Goal: Task Accomplishment & Management: Complete application form

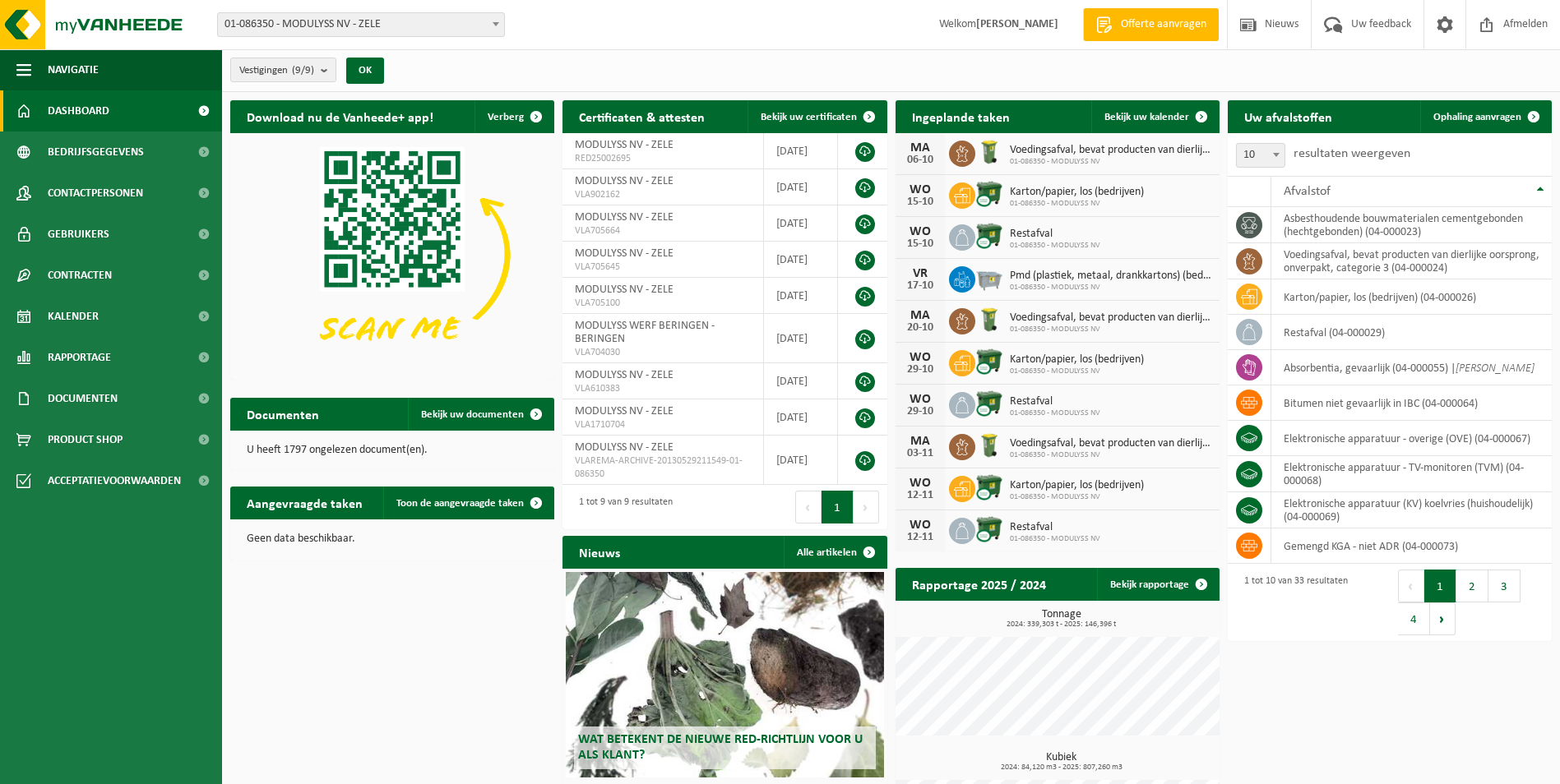
drag, startPoint x: 471, startPoint y: 22, endPoint x: 470, endPoint y: 35, distance: 13.0
click at [471, 22] on span "01-086350 - MODULYSS NV - ZELE" at bounding box center [361, 25] width 286 height 23
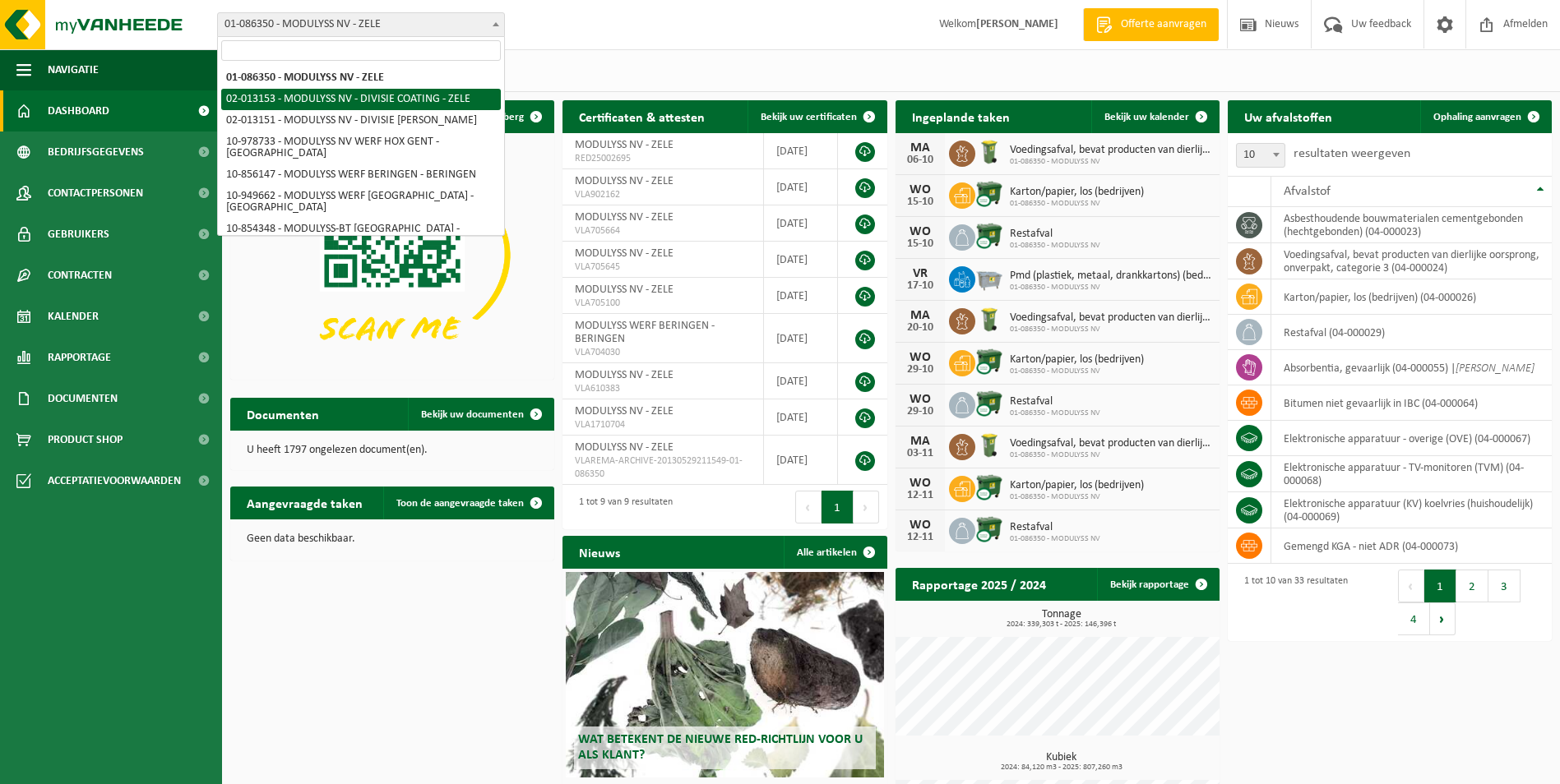
select select "2535"
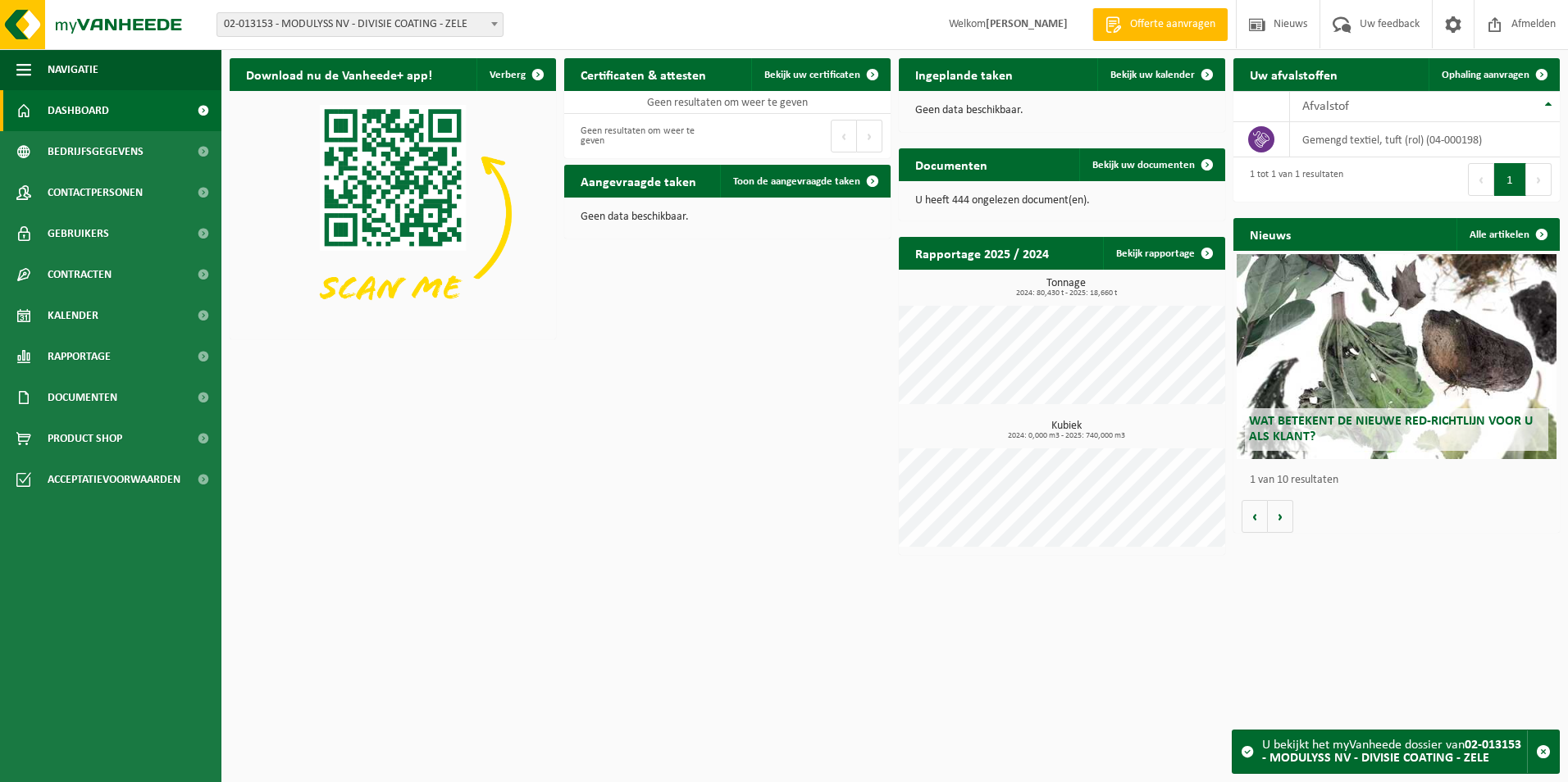
click at [481, 25] on span "02-013153 - MODULYSS NV - DIVISIE COATING - ZELE" at bounding box center [360, 25] width 285 height 23
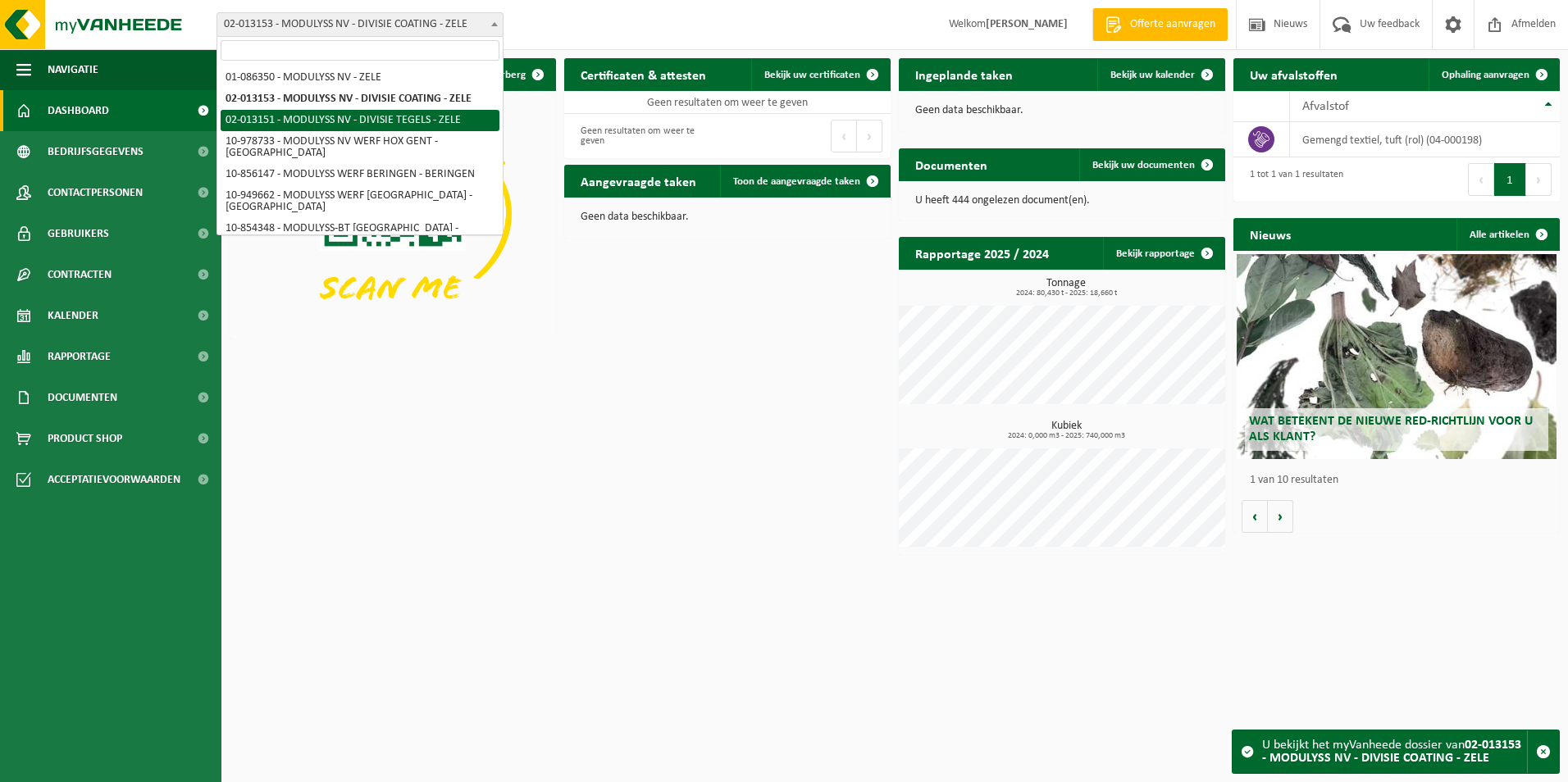
select select "2533"
click at [499, 28] on span at bounding box center [494, 24] width 17 height 22
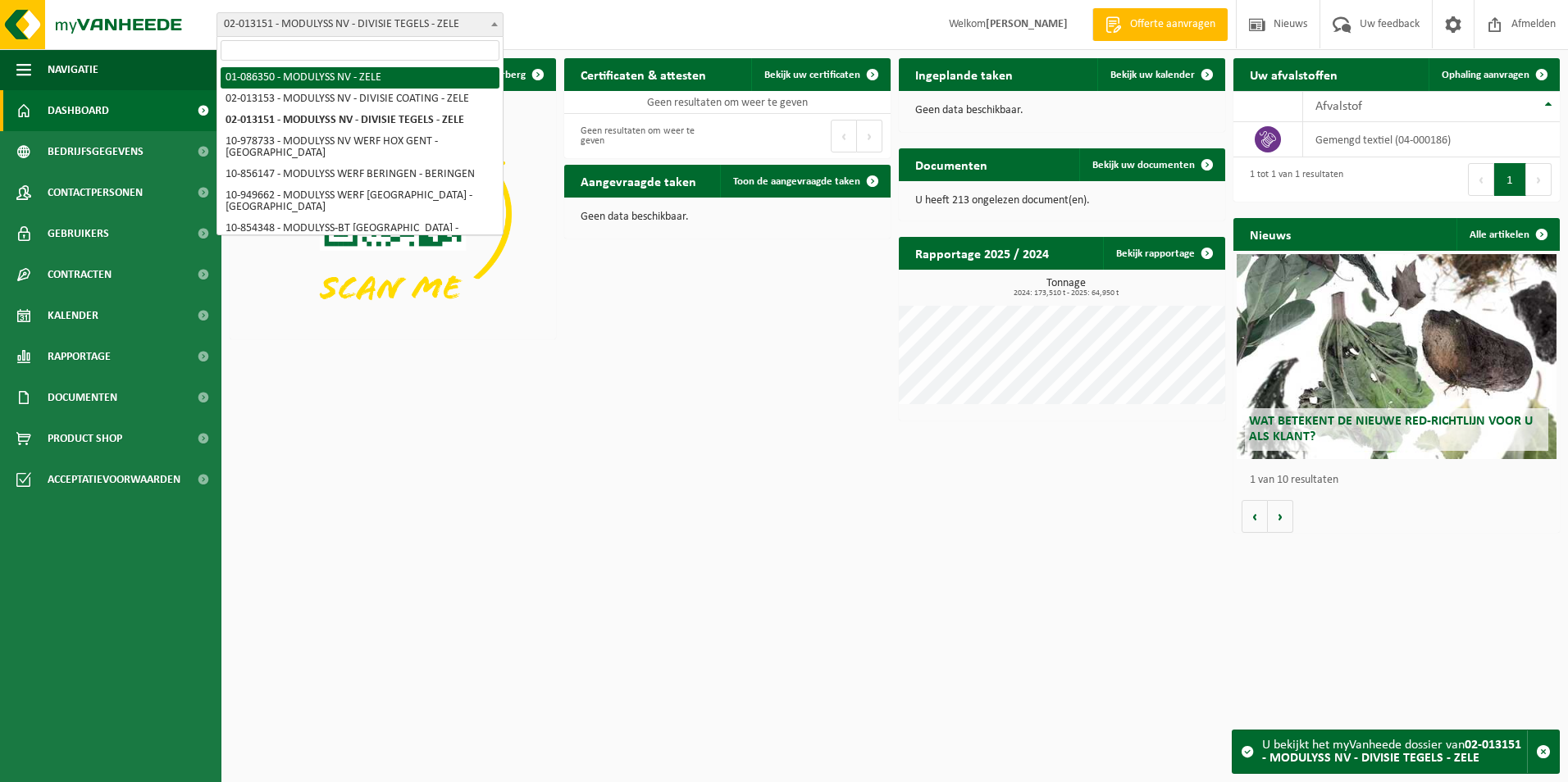
select select "667"
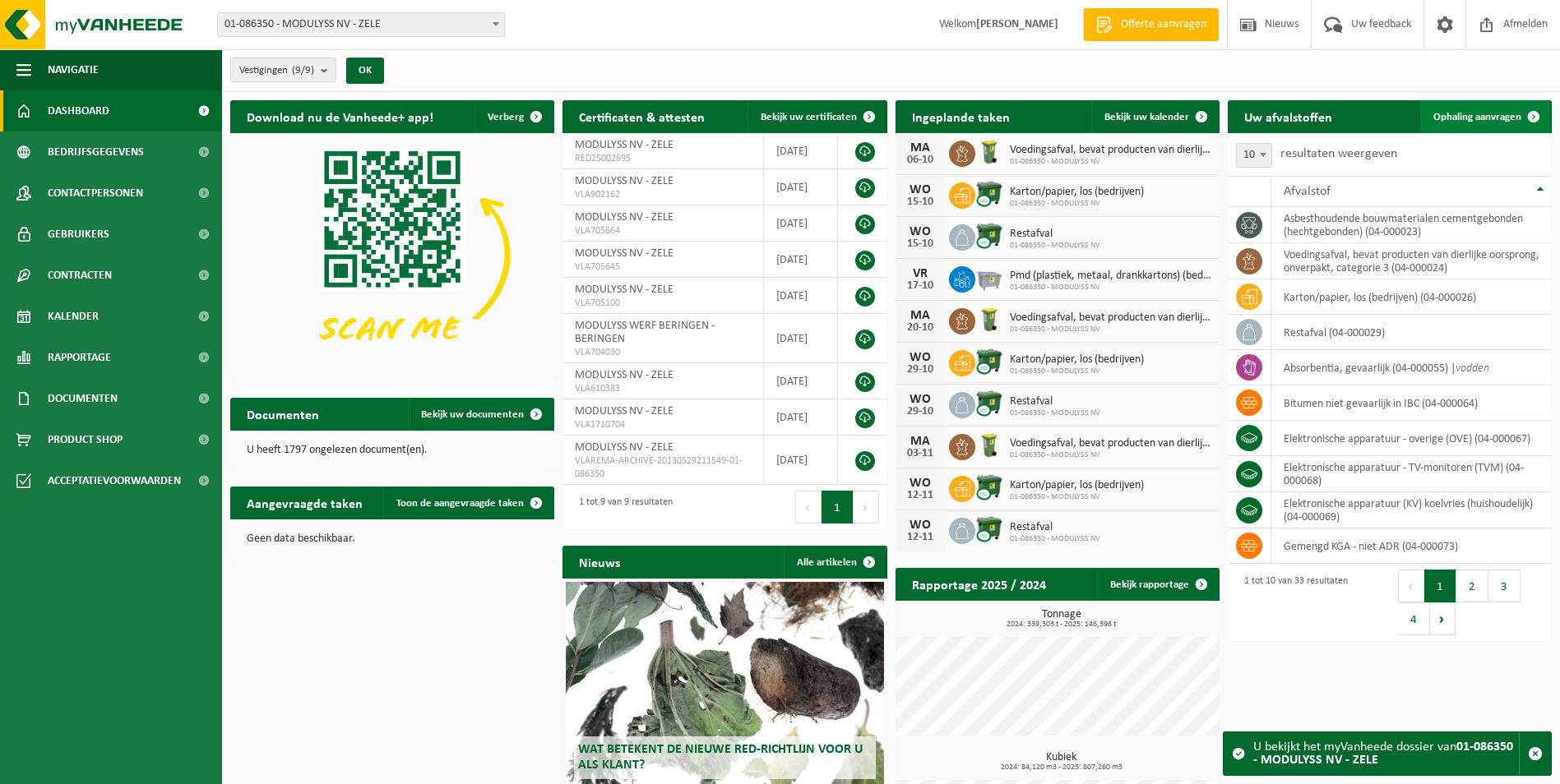
click at [1481, 111] on span "Ophaling aanvragen" at bounding box center [1478, 116] width 88 height 11
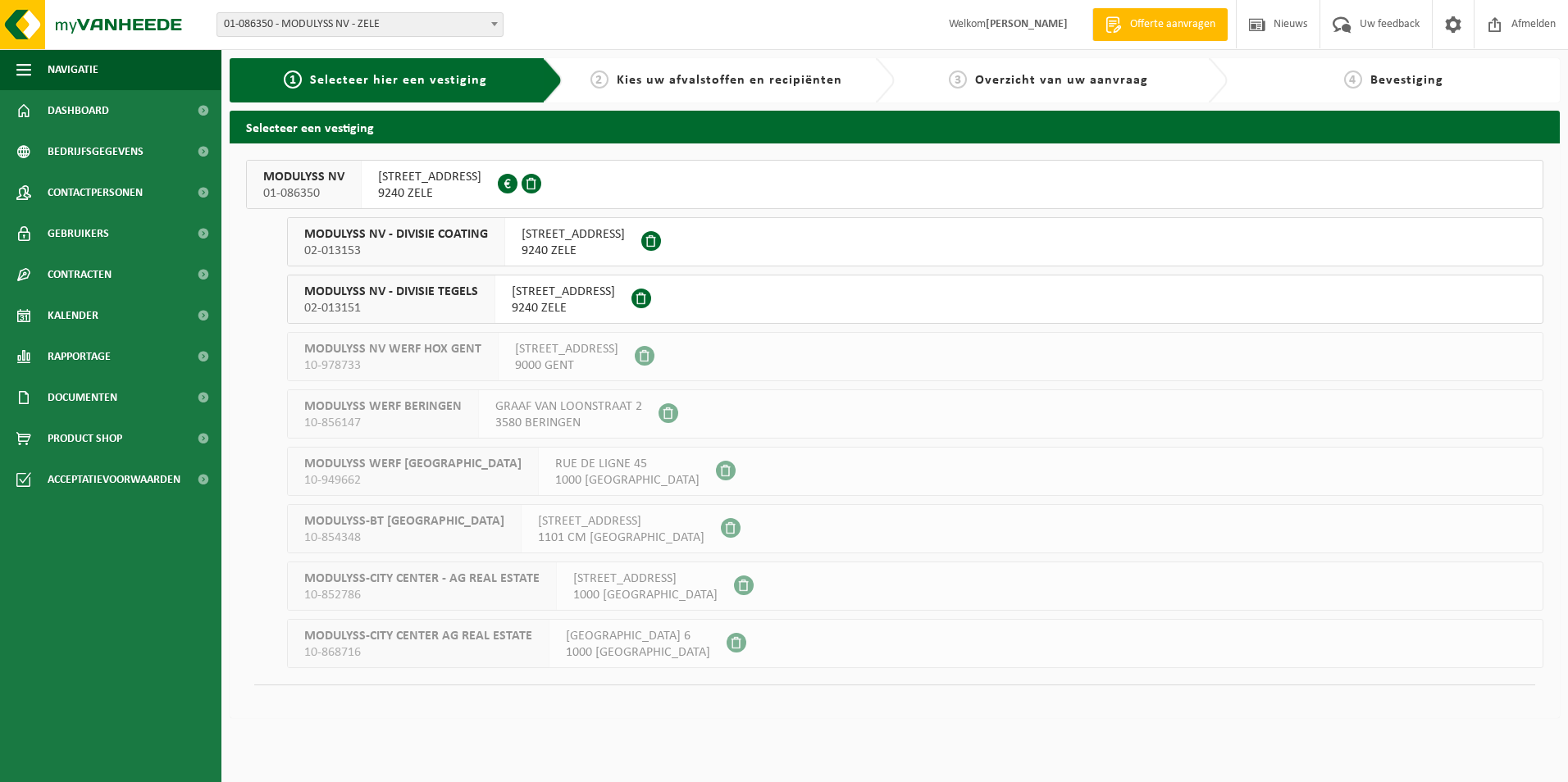
click at [449, 241] on span "MODULYSS NV - DIVISIE COATING" at bounding box center [396, 235] width 184 height 17
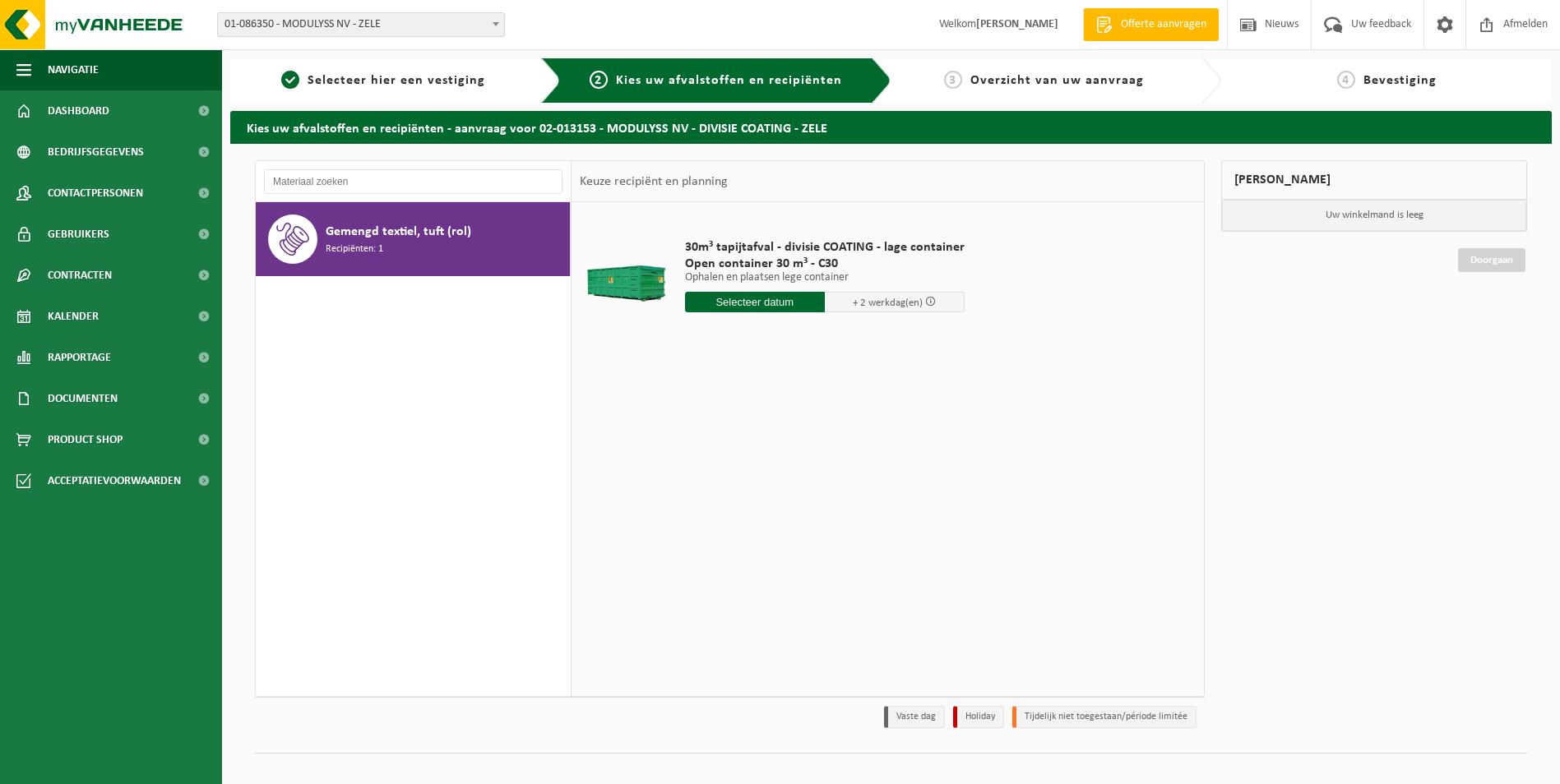
click at [793, 307] on input "text" at bounding box center [755, 302] width 140 height 21
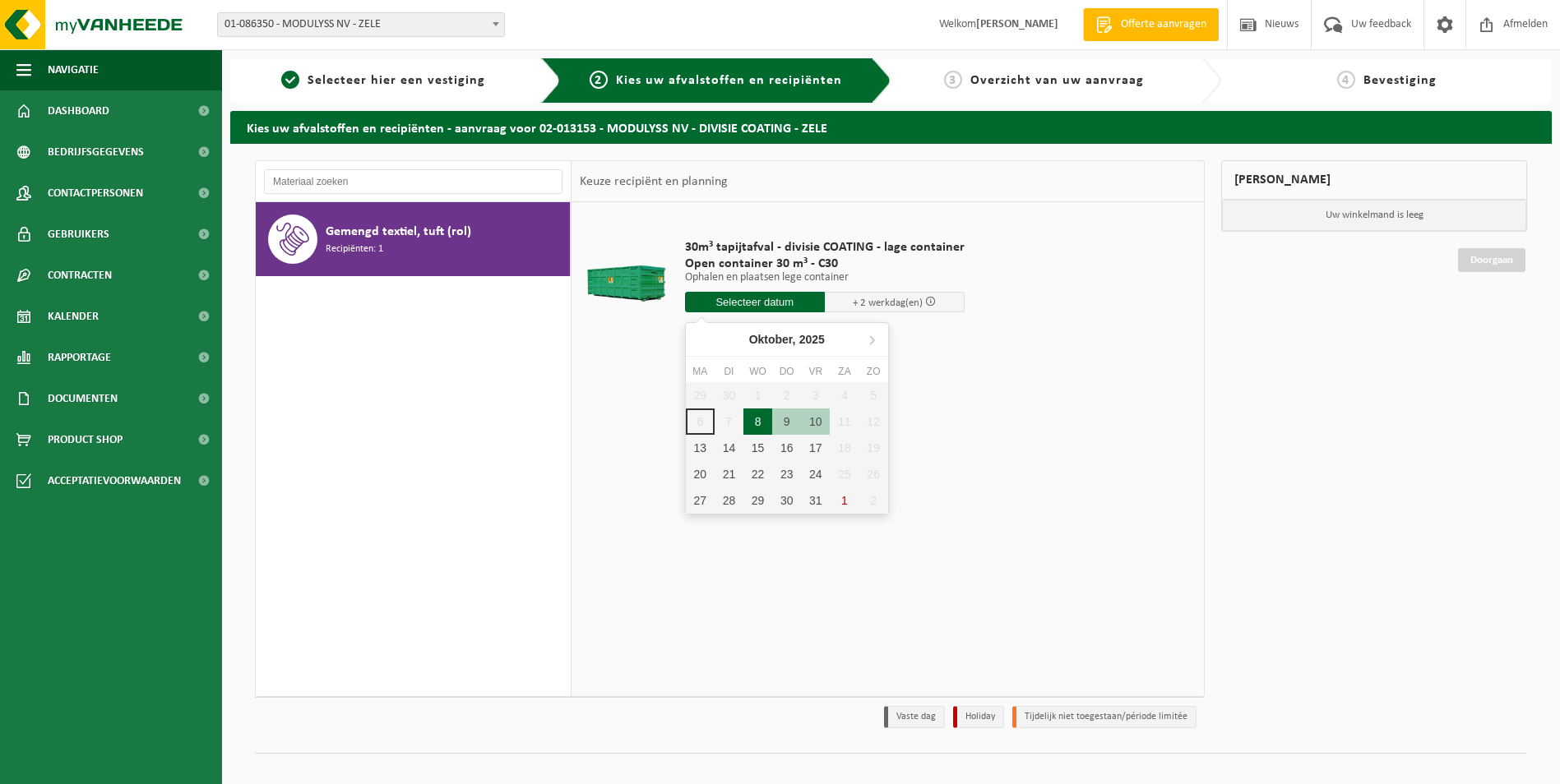
click at [758, 415] on div "8" at bounding box center [758, 422] width 29 height 27
type input "Van 2025-10-08"
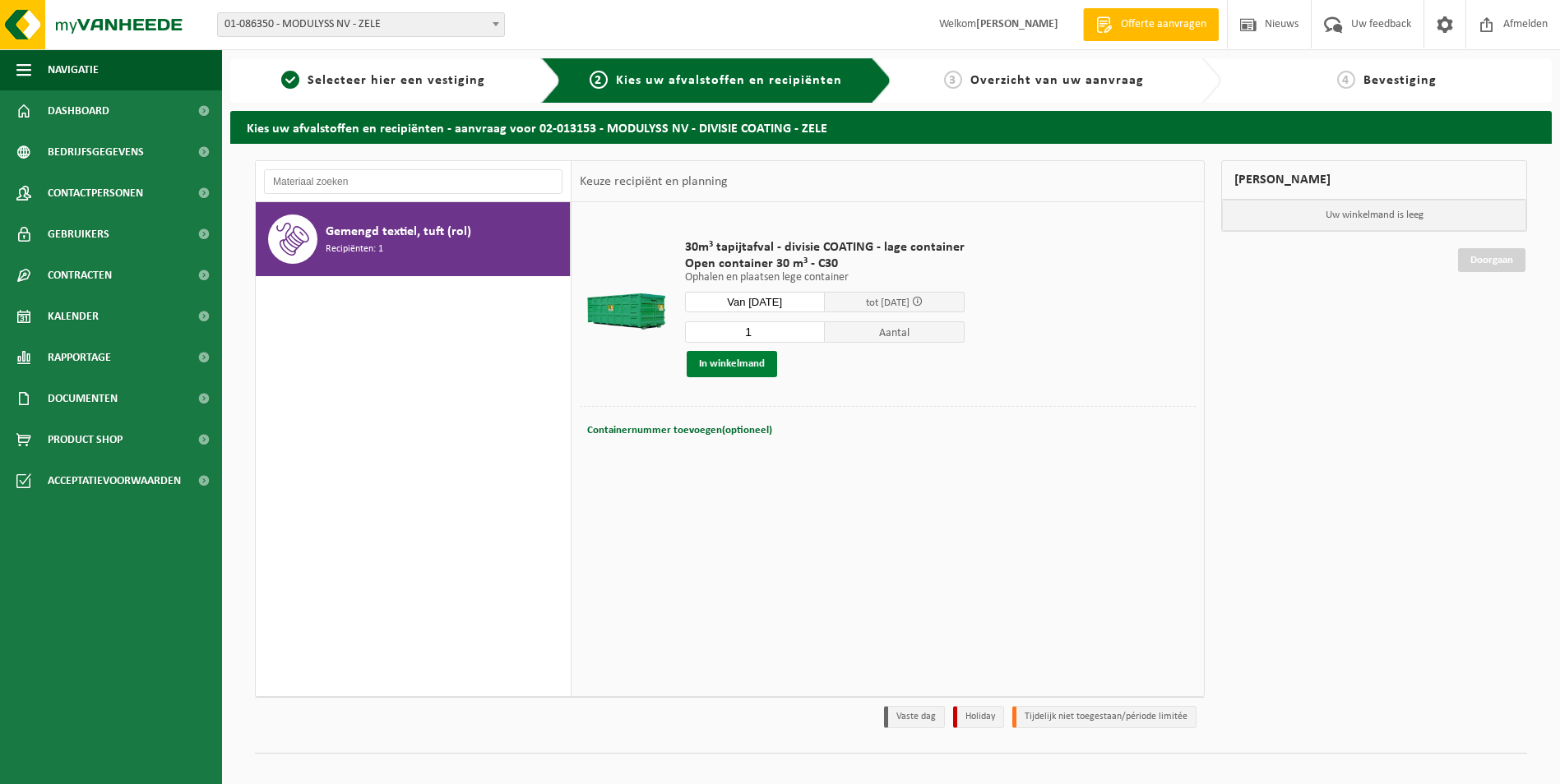
click at [733, 357] on button "In winkelmand" at bounding box center [732, 364] width 91 height 27
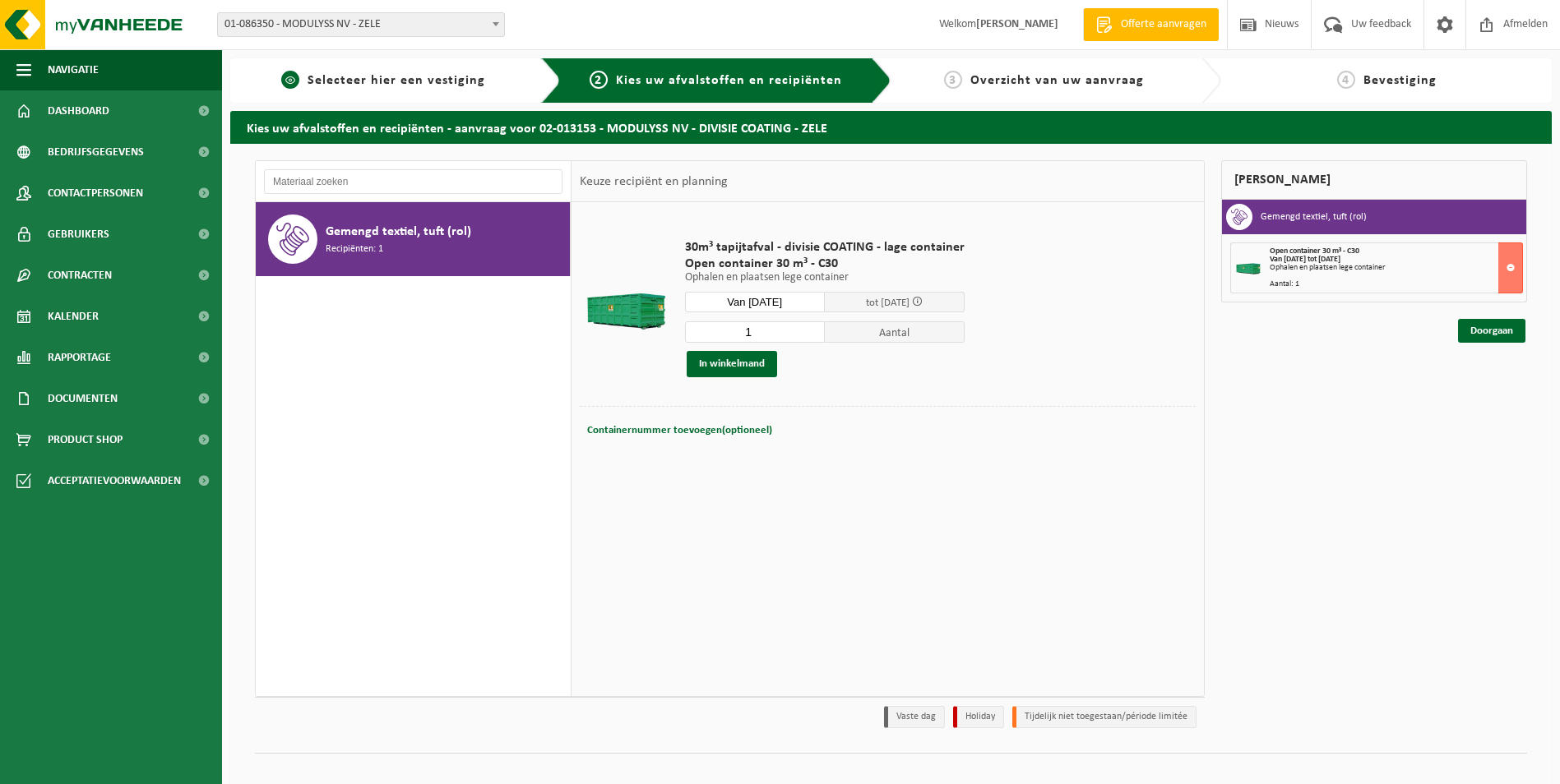
click at [409, 92] on div "1 Selecteer hier een vestiging" at bounding box center [396, 80] width 331 height 44
click at [409, 76] on span "Selecteer hier een vestiging" at bounding box center [397, 81] width 178 height 13
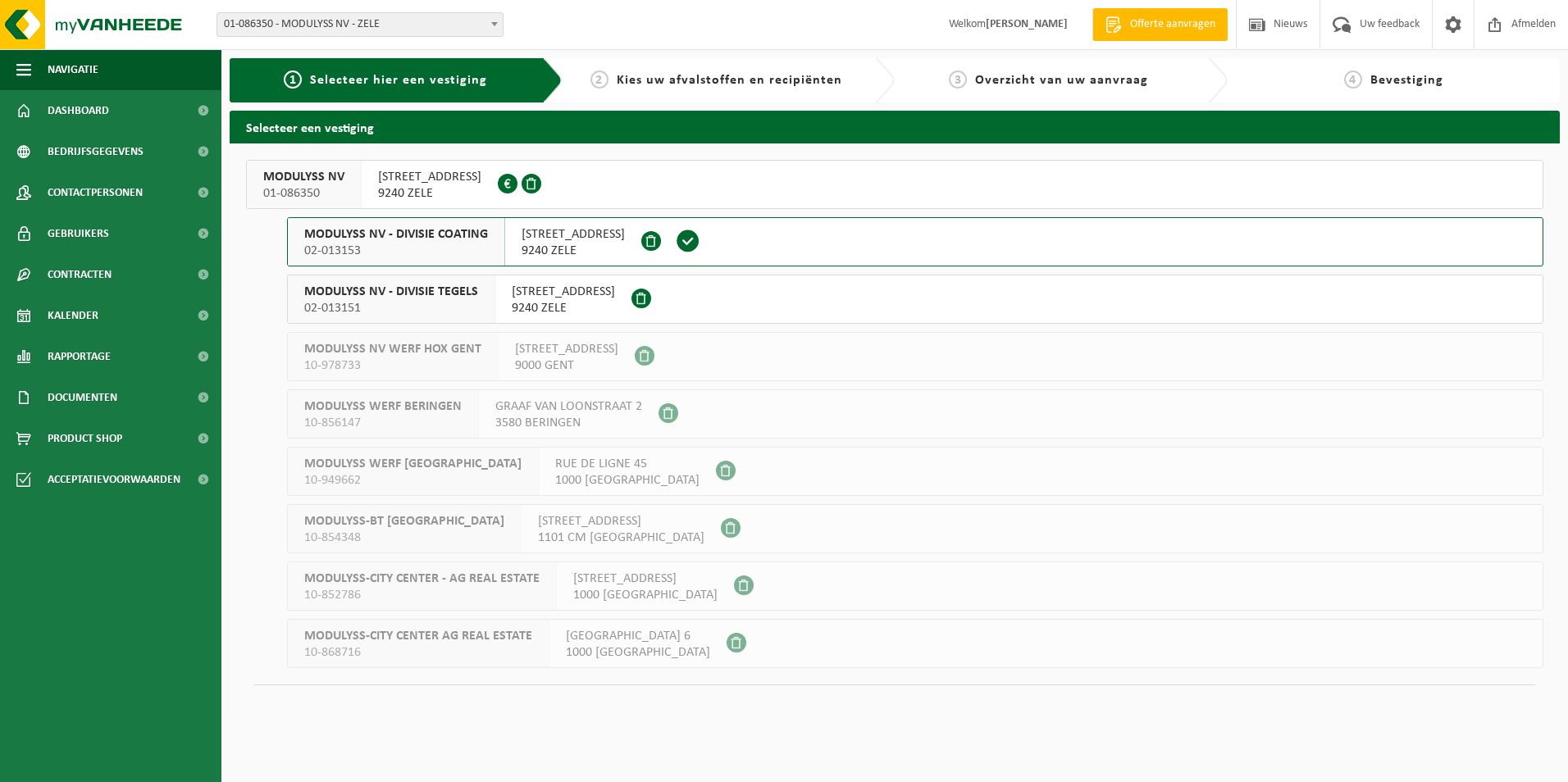
click at [549, 237] on span "ZEVENSTERRESTRAAT 21" at bounding box center [573, 235] width 104 height 17
click at [303, 176] on span "MODULYSS NV" at bounding box center [303, 177] width 81 height 17
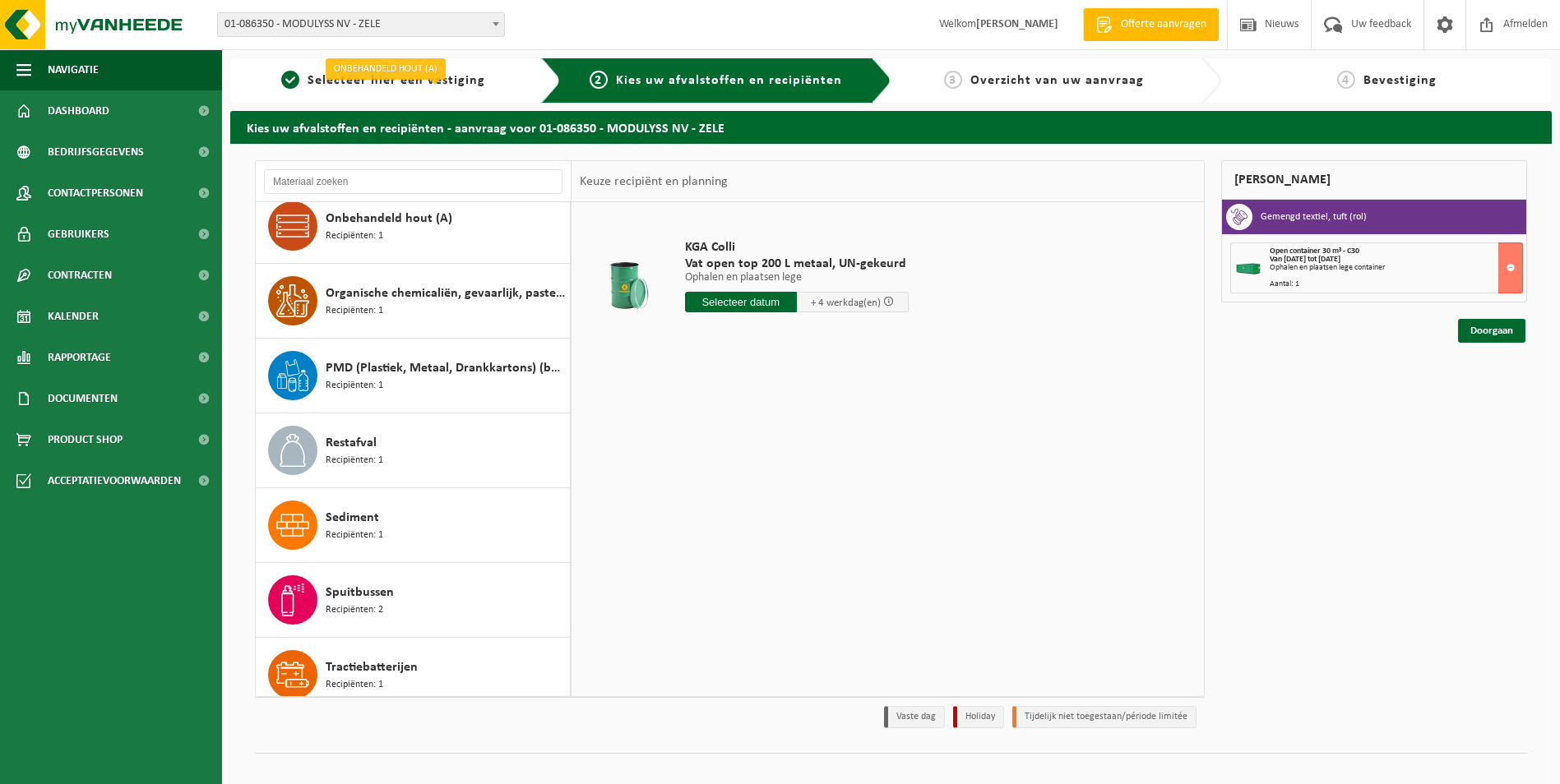
scroll to position [1424, 0]
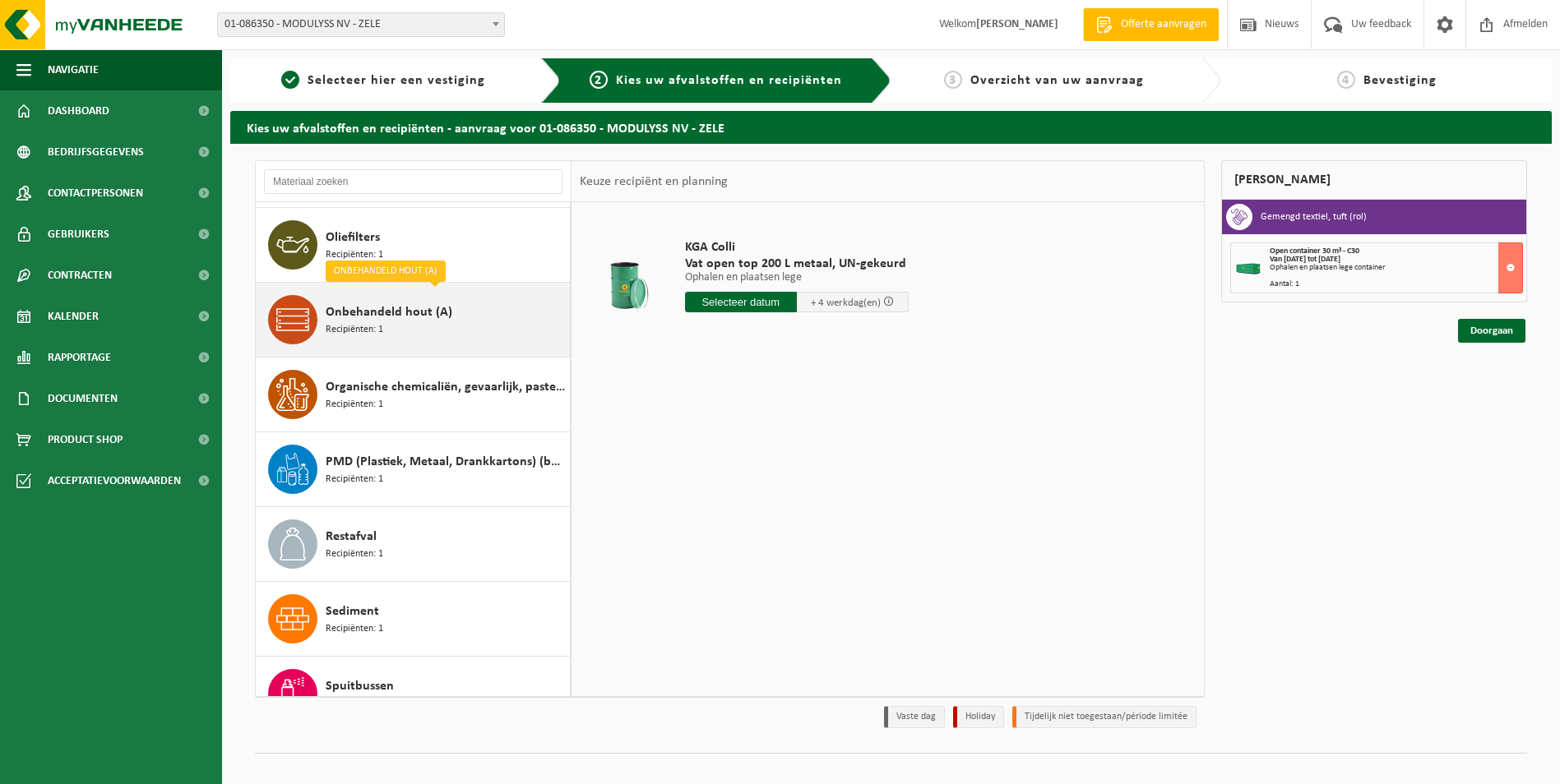
click at [371, 323] on span "Recipiënten: 1" at bounding box center [354, 330] width 57 height 16
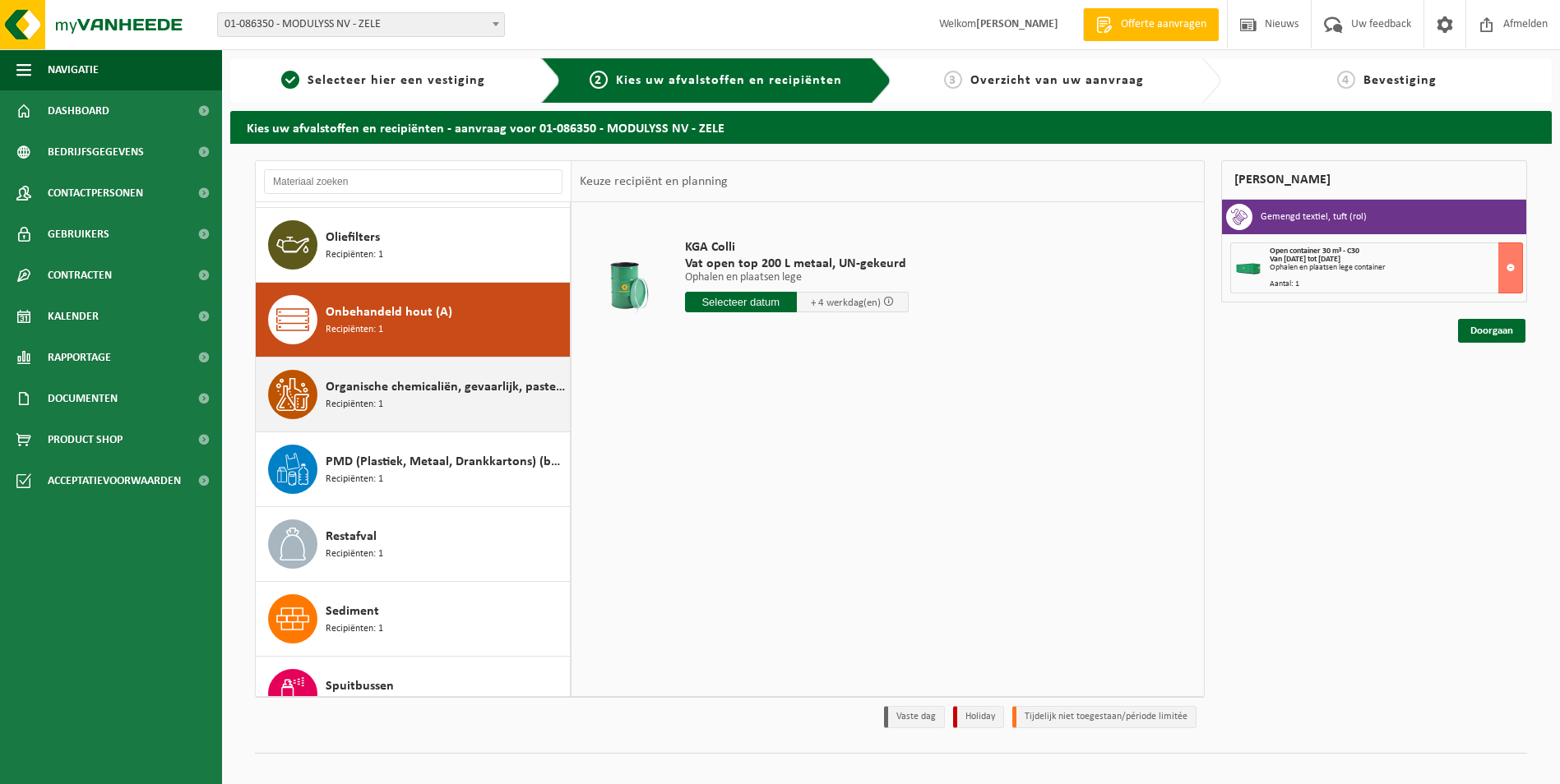
scroll to position [1500, 0]
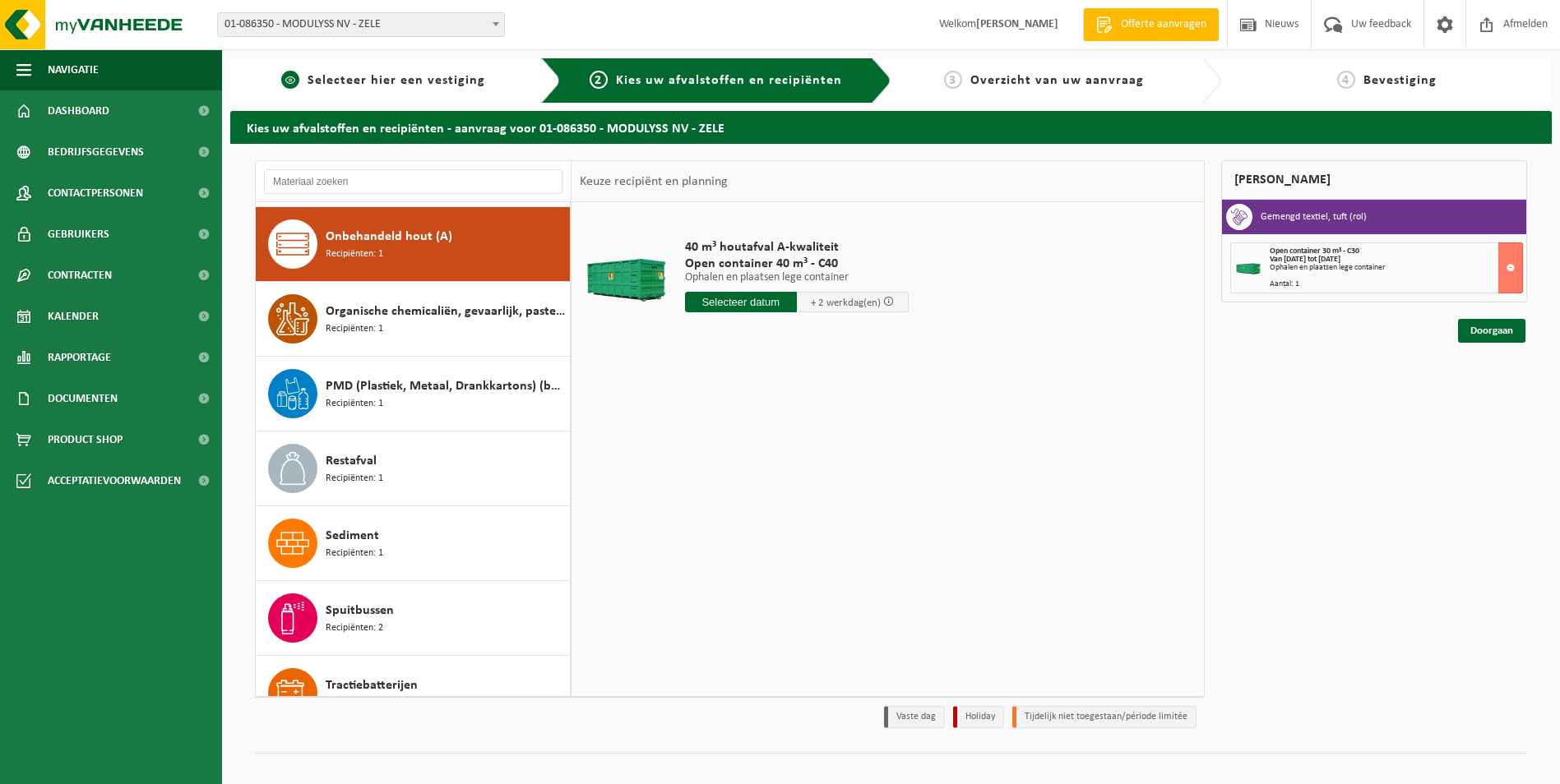
click at [408, 77] on span "Selecteer hier een vestiging" at bounding box center [397, 81] width 178 height 13
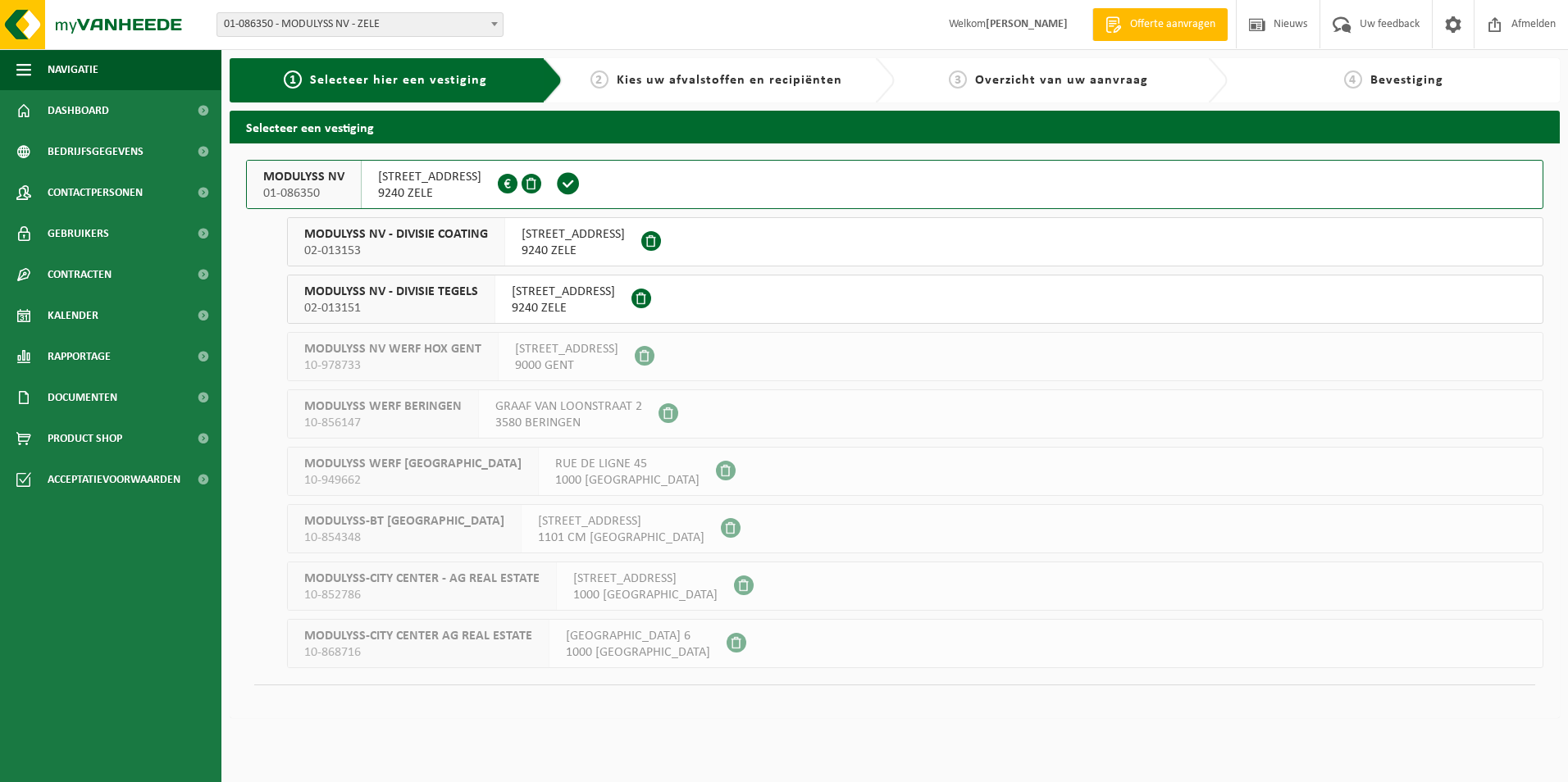
click at [582, 249] on span "9240 ZELE" at bounding box center [573, 251] width 104 height 17
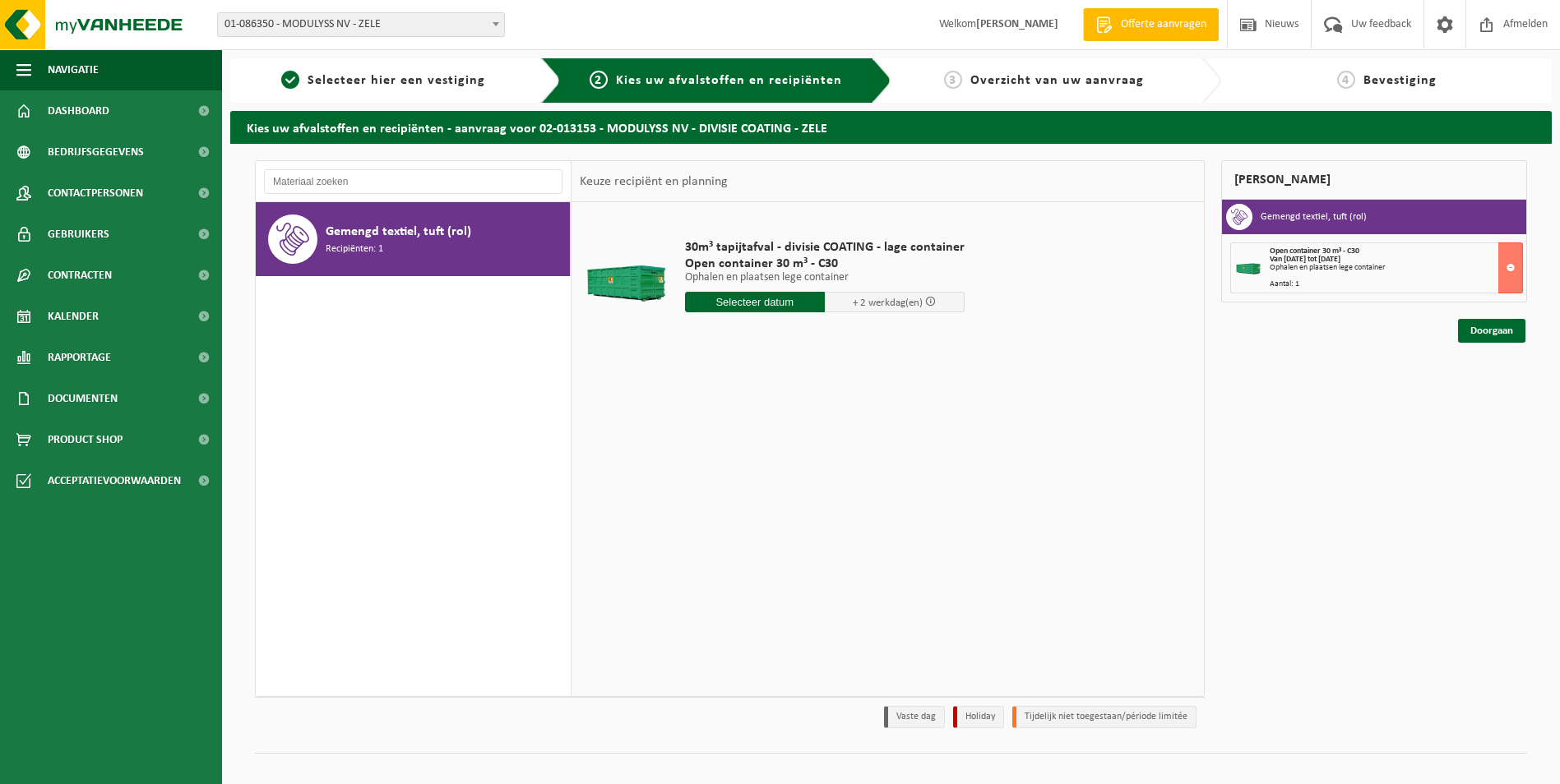
click at [760, 304] on input "text" at bounding box center [755, 302] width 140 height 21
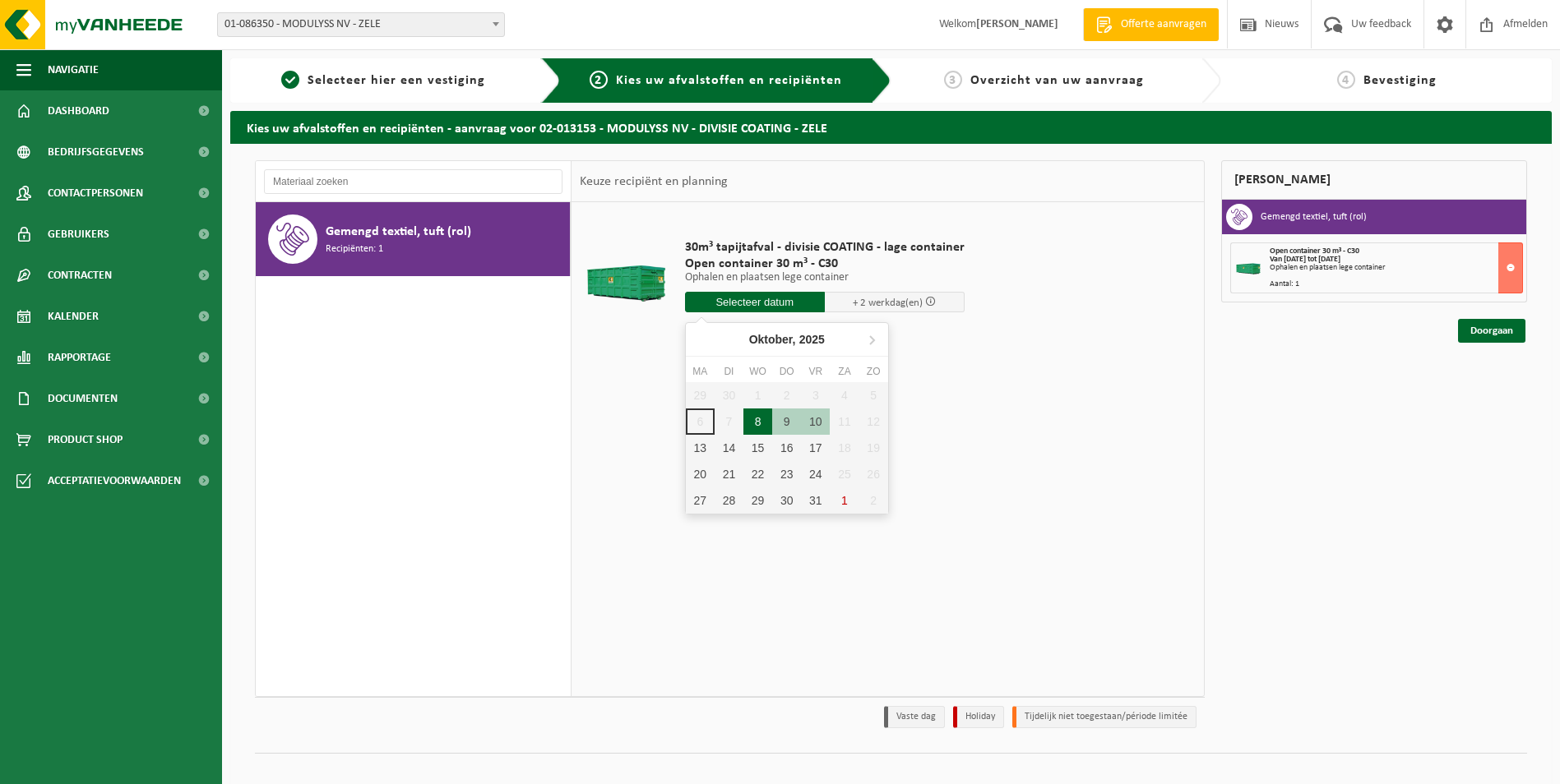
click at [754, 425] on div "8" at bounding box center [758, 422] width 29 height 27
type input "Van 2025-10-08"
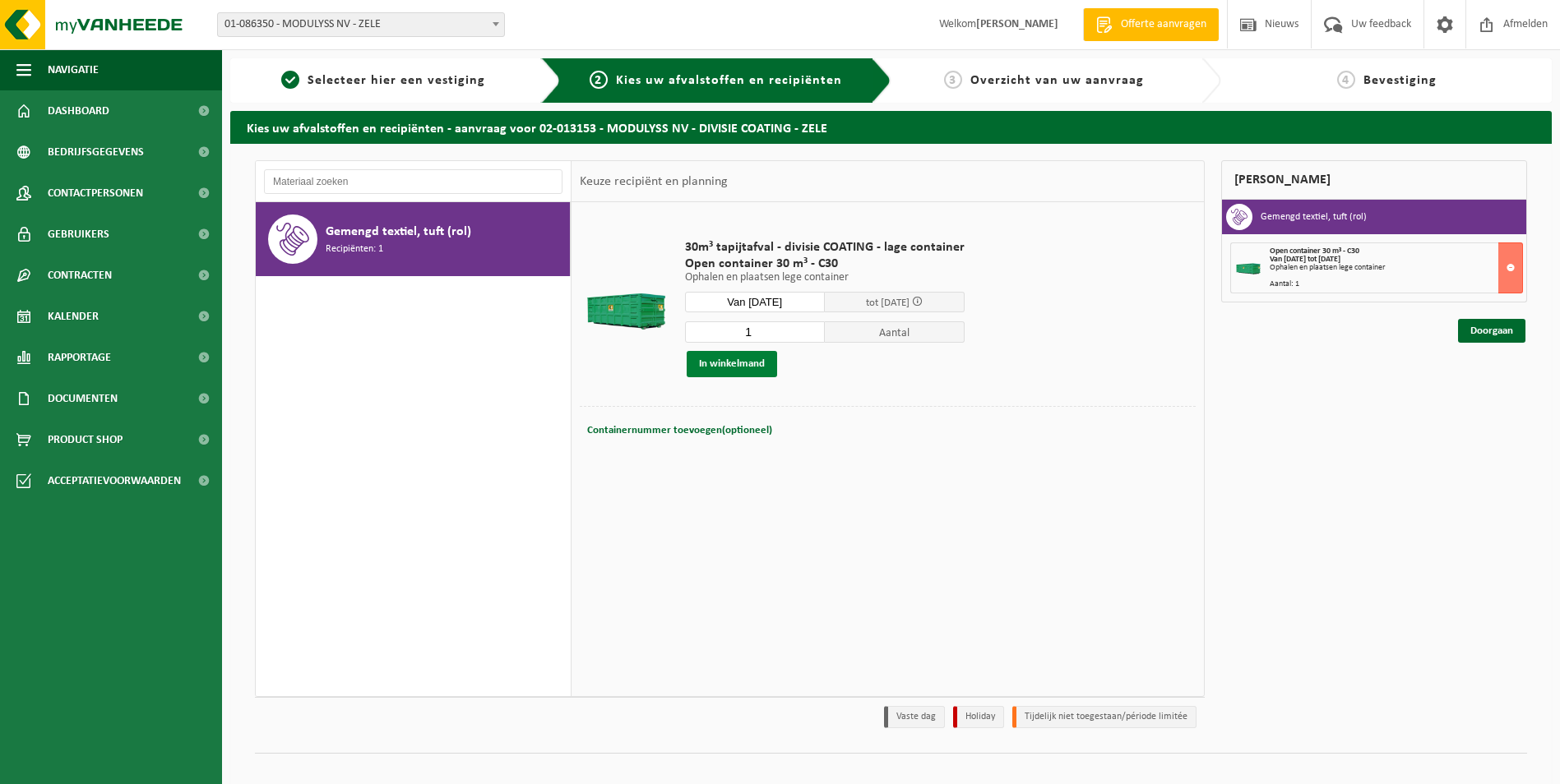
click at [757, 367] on button "In winkelmand" at bounding box center [732, 364] width 91 height 27
click at [399, 88] on link "1 Selecteer hier een vestiging" at bounding box center [383, 81] width 289 height 20
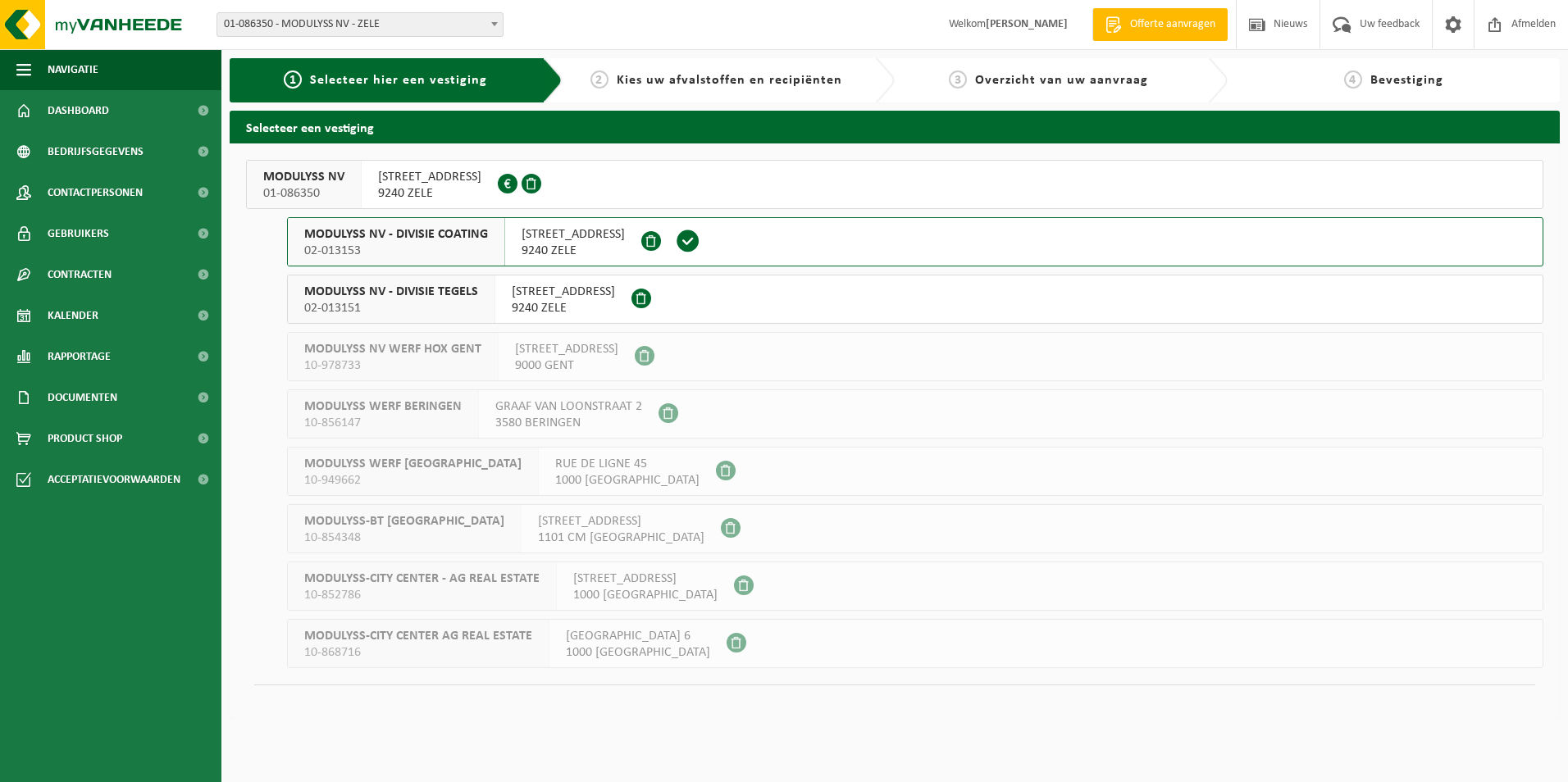
click at [306, 184] on span "MODULYSS NV" at bounding box center [303, 177] width 81 height 17
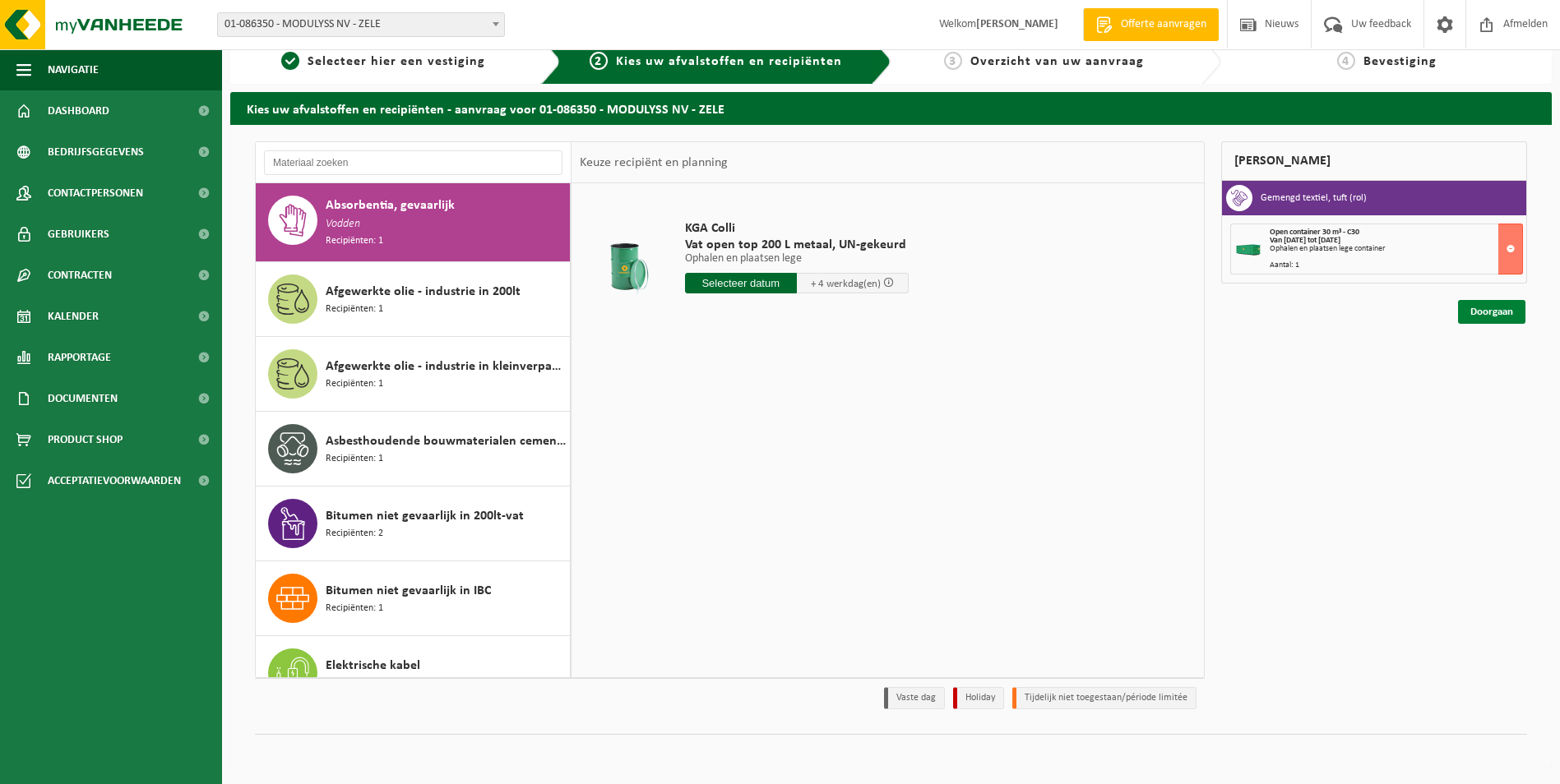
click at [1479, 307] on link "Doorgaan" at bounding box center [1491, 312] width 67 height 24
click at [337, 173] on input "text" at bounding box center [412, 163] width 299 height 25
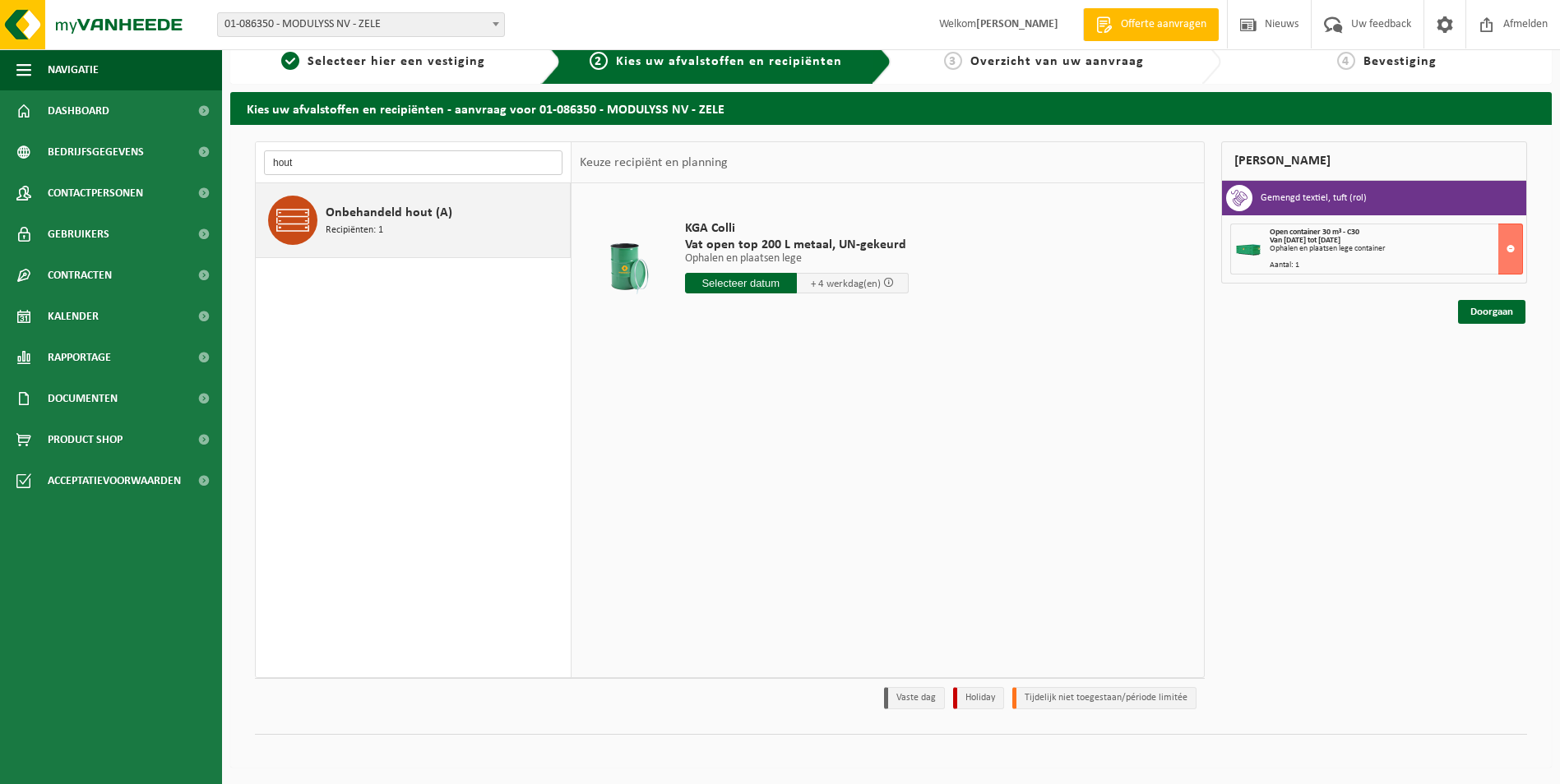
type input "hout"
click at [354, 219] on span "Onbehandeld hout (A)" at bounding box center [389, 213] width 126 height 20
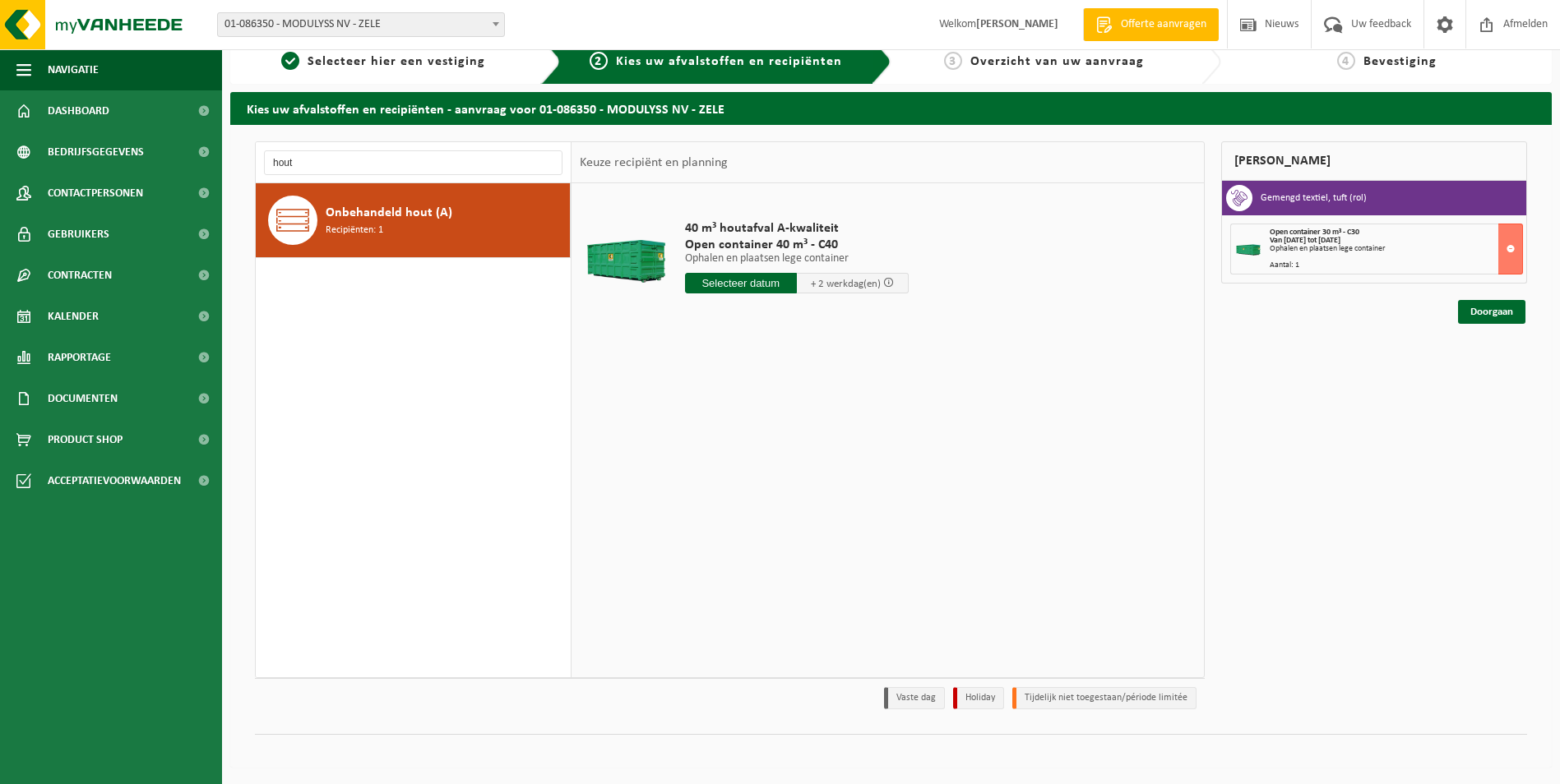
click at [750, 286] on input "text" at bounding box center [741, 283] width 111 height 21
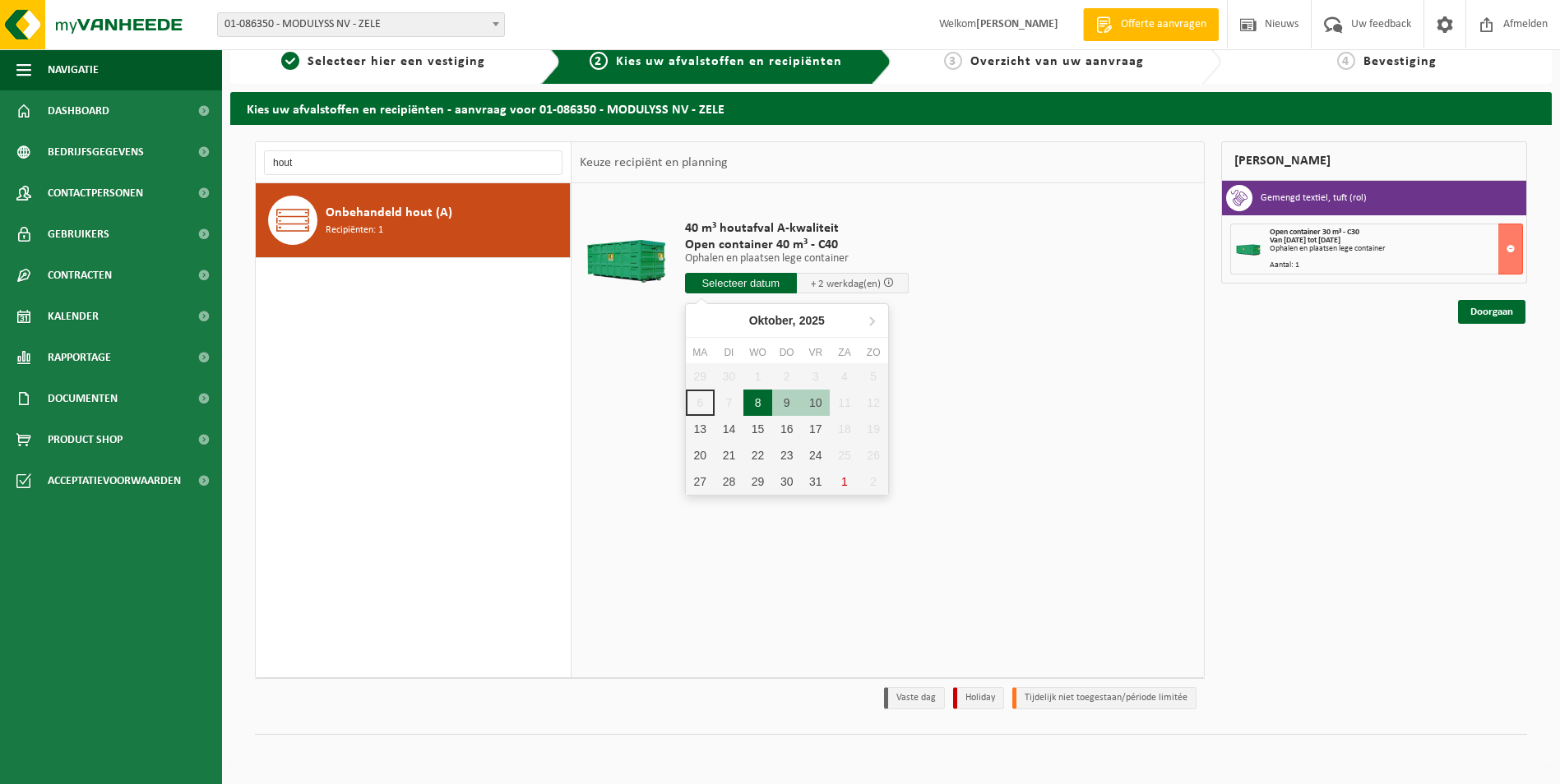
click at [760, 401] on div "8" at bounding box center [758, 403] width 29 height 27
type input "Van 2025-10-08"
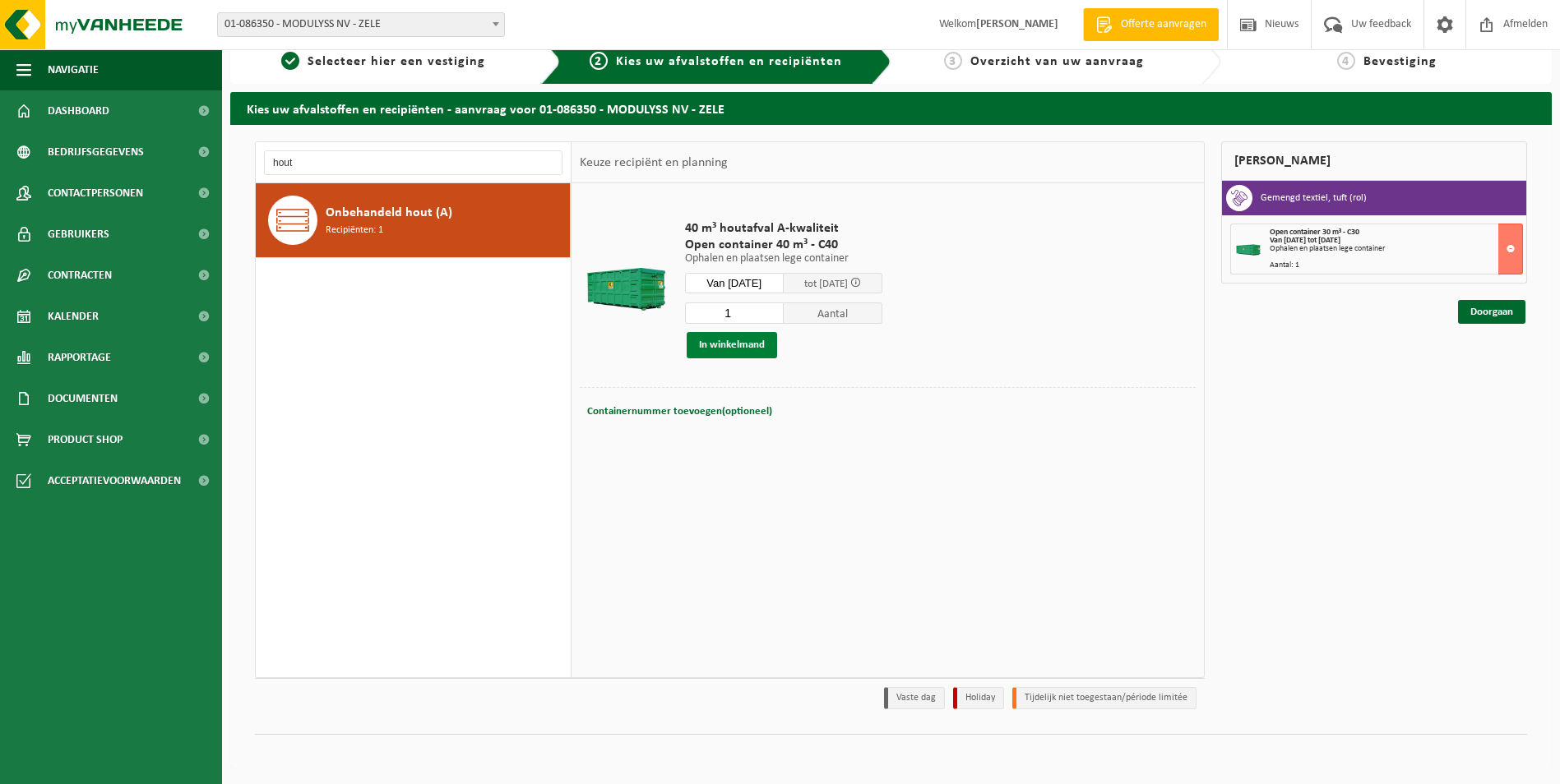
click at [734, 352] on button "In winkelmand" at bounding box center [732, 346] width 91 height 27
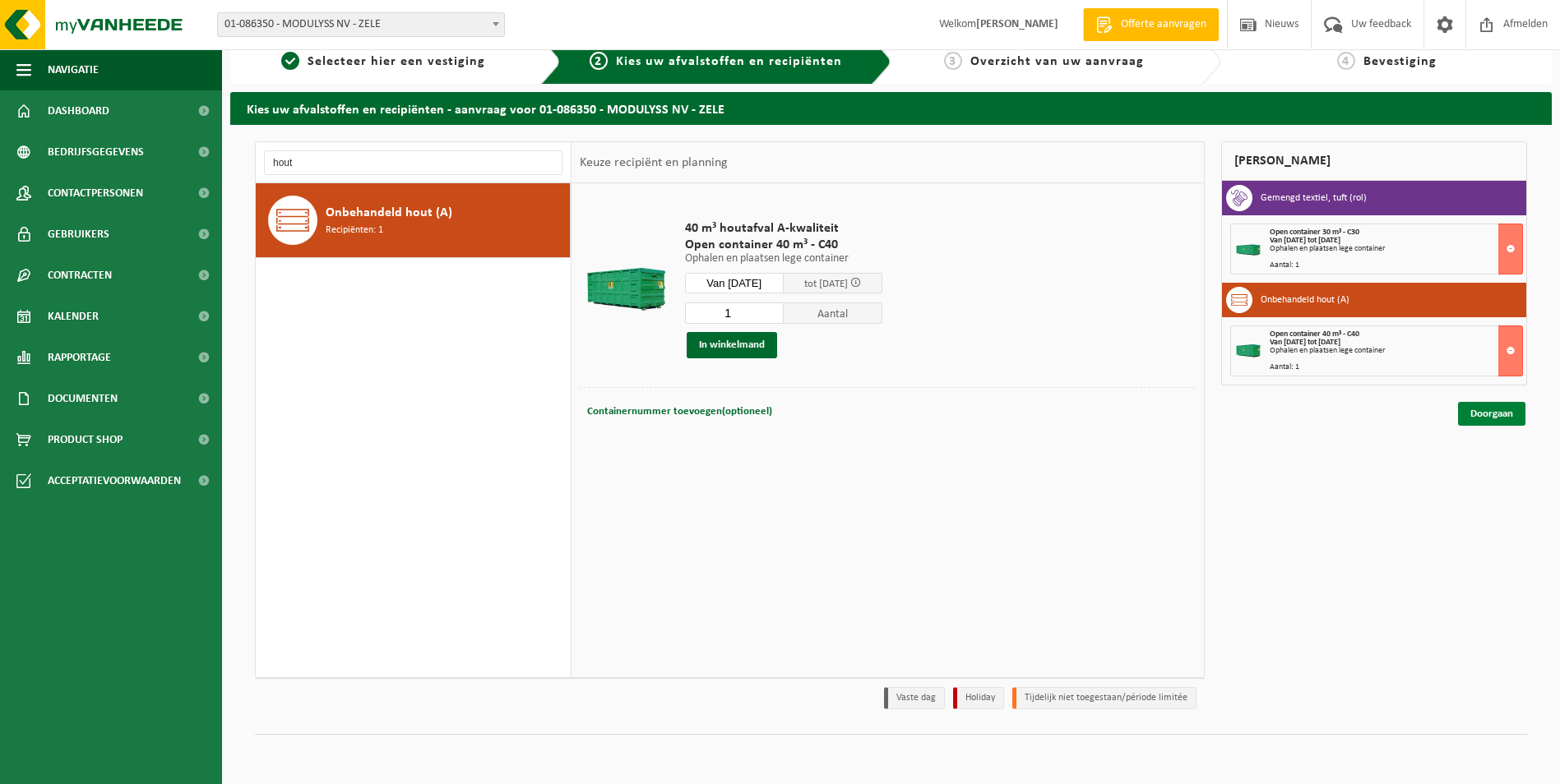
click at [1483, 411] on link "Doorgaan" at bounding box center [1491, 414] width 67 height 24
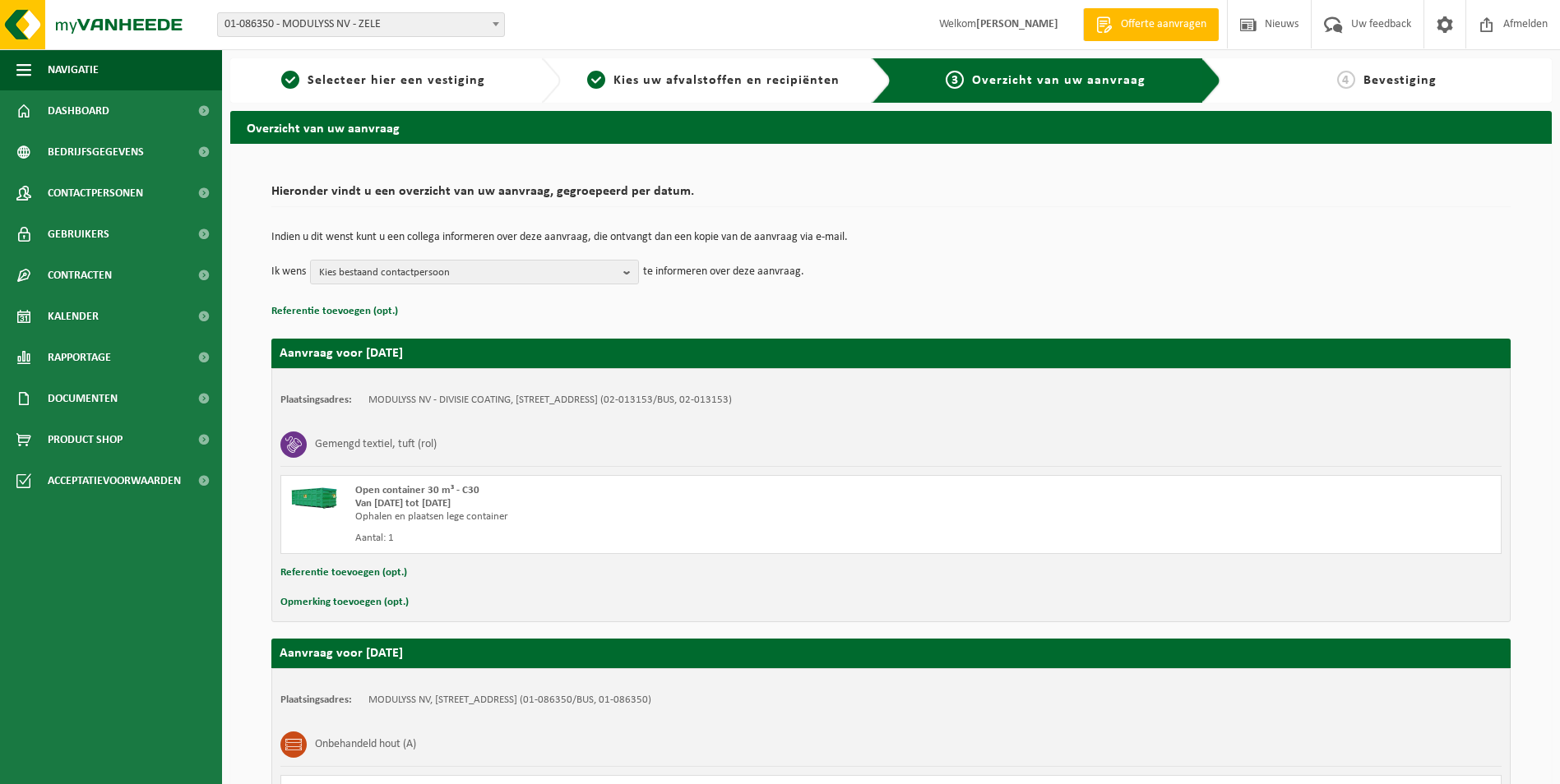
click at [318, 600] on button "Opmerking toevoegen (opt.)" at bounding box center [344, 603] width 128 height 22
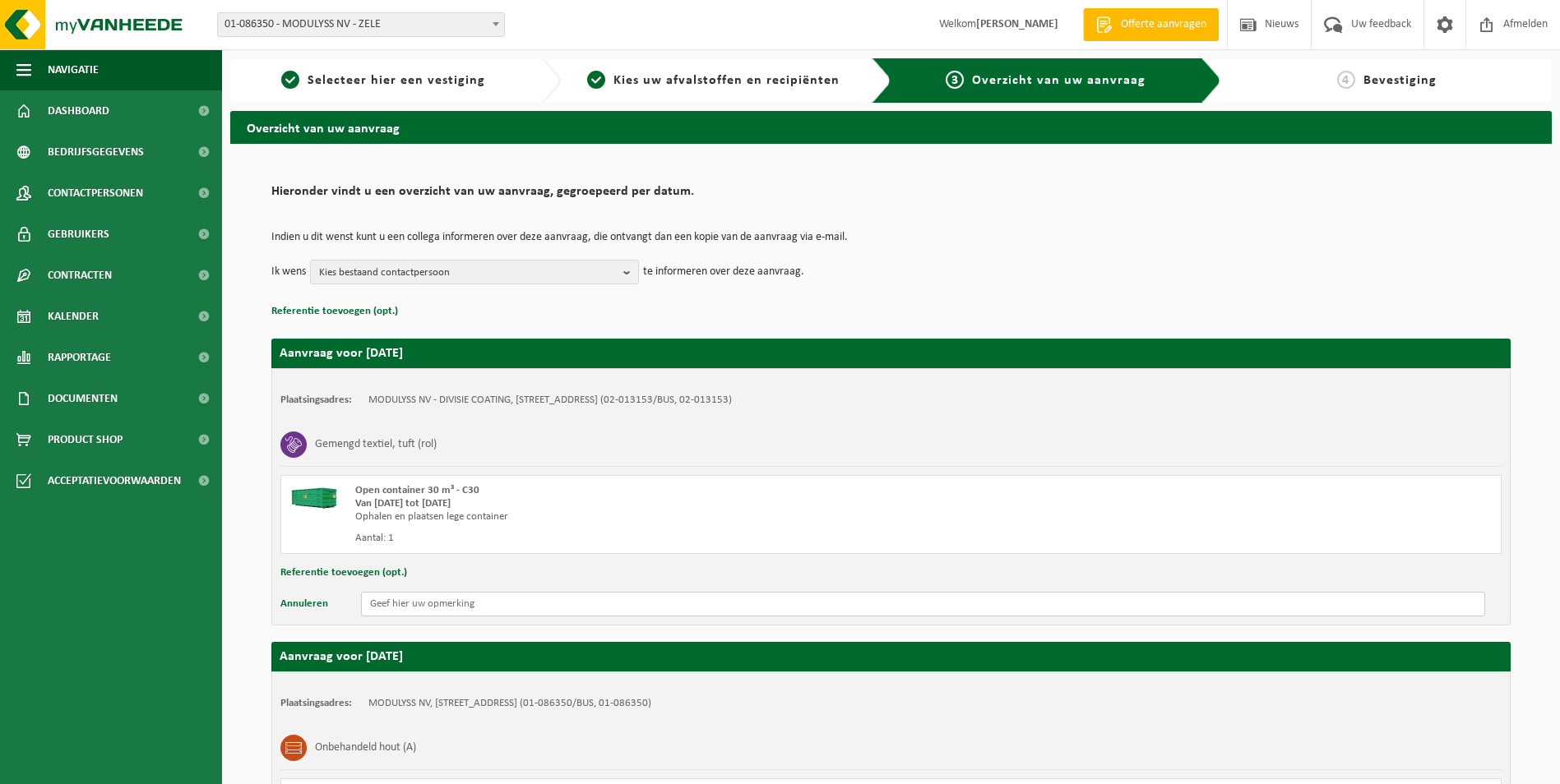
click at [397, 606] on input "text" at bounding box center [923, 604] width 1124 height 25
drag, startPoint x: 544, startPoint y: 607, endPoint x: 484, endPoint y: 606, distance: 60.0
click at [484, 606] on input "Indien mogelijk, gelieve ophaling" at bounding box center [923, 604] width 1124 height 25
click at [573, 610] on input "Indien mogelijk, gelieve op te halen rond 9u" at bounding box center [923, 604] width 1124 height 25
click at [553, 605] on input "Indien mogelijk, gelieve op te halen rond 9u" at bounding box center [923, 604] width 1124 height 25
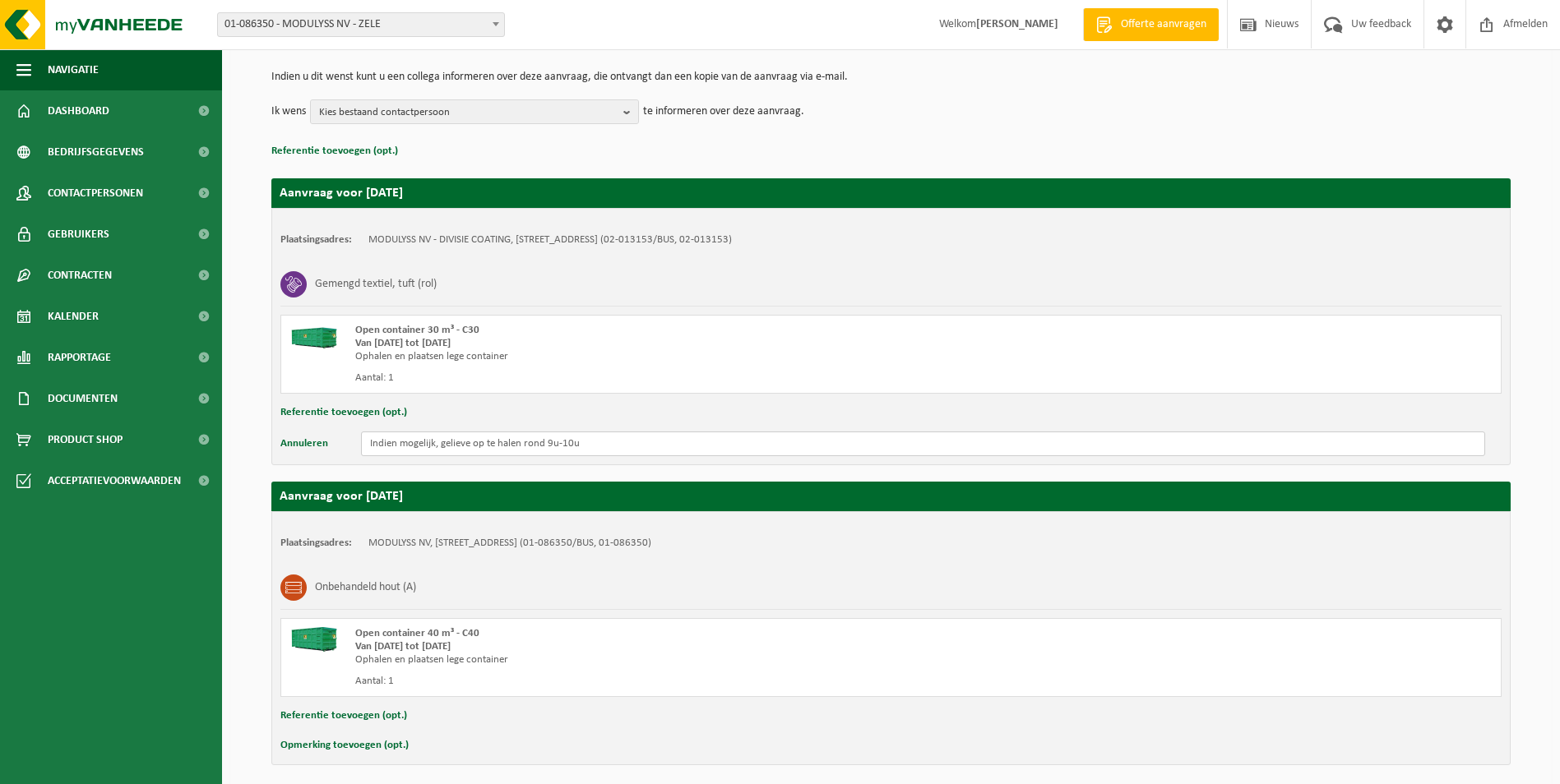
scroll to position [224, 0]
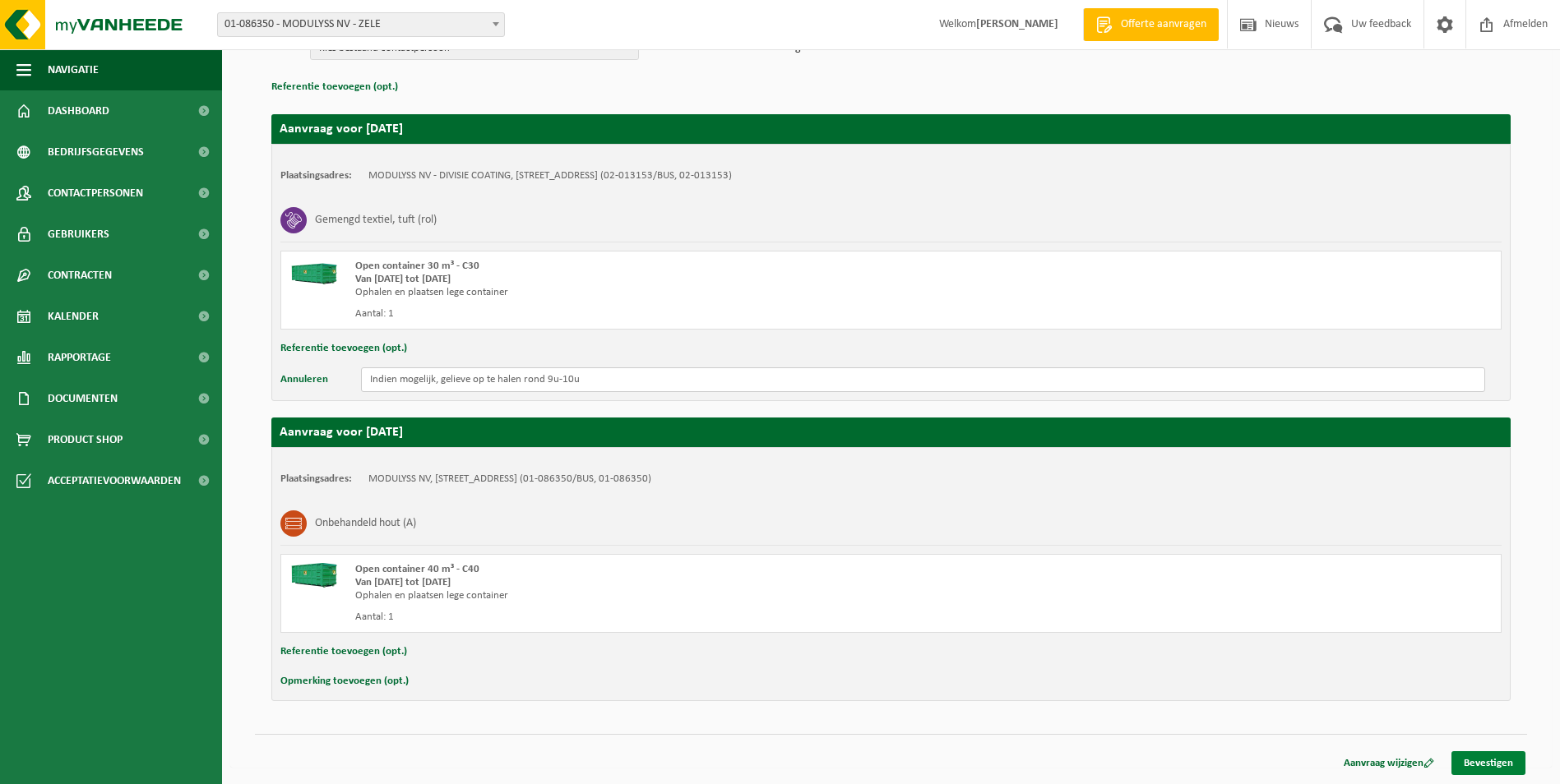
type input "Indien mogelijk, gelieve op te halen rond 9u-10u"
click at [1480, 767] on link "Bevestigen" at bounding box center [1488, 763] width 74 height 24
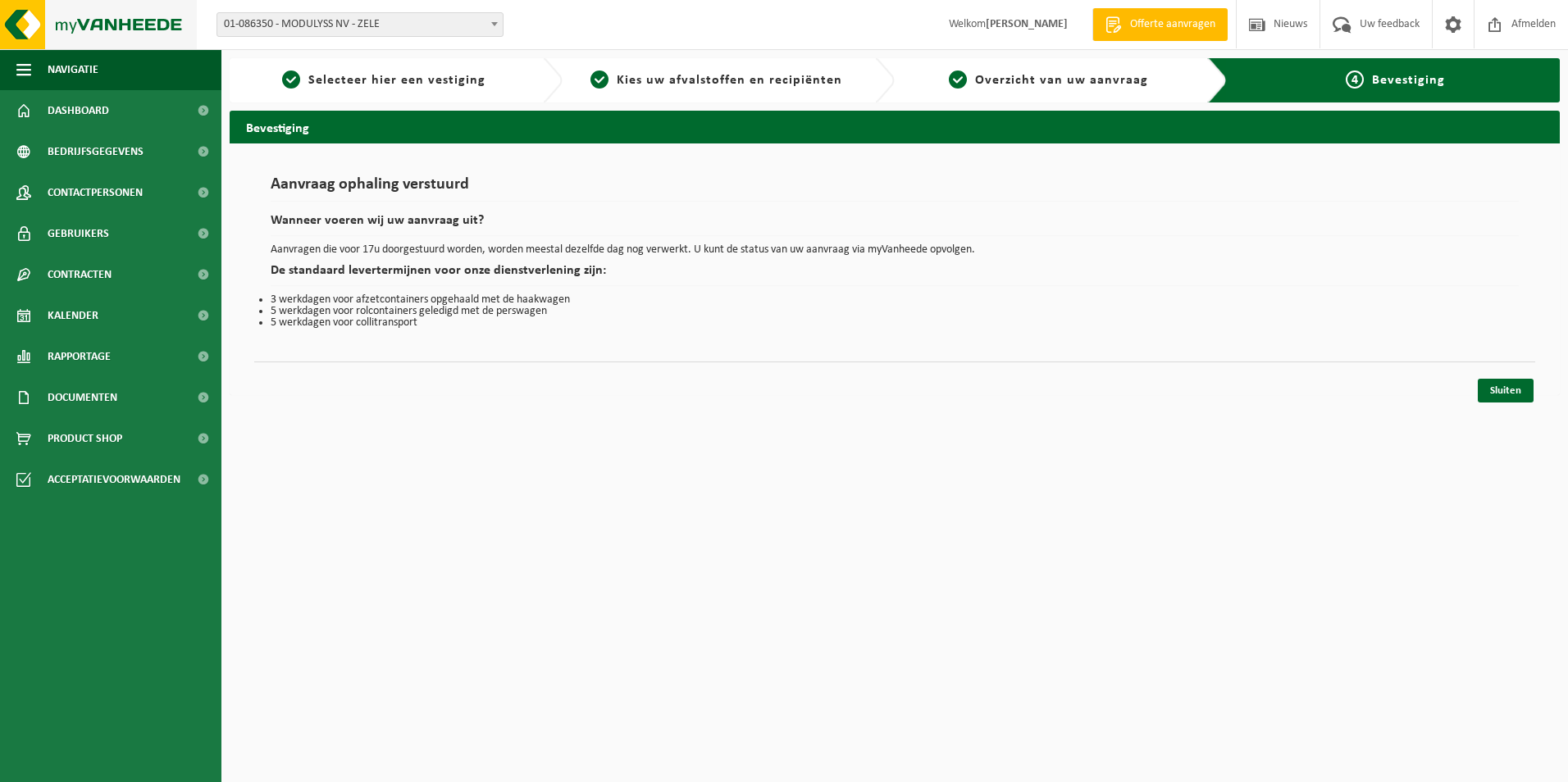
click at [85, 22] on img at bounding box center [98, 24] width 197 height 49
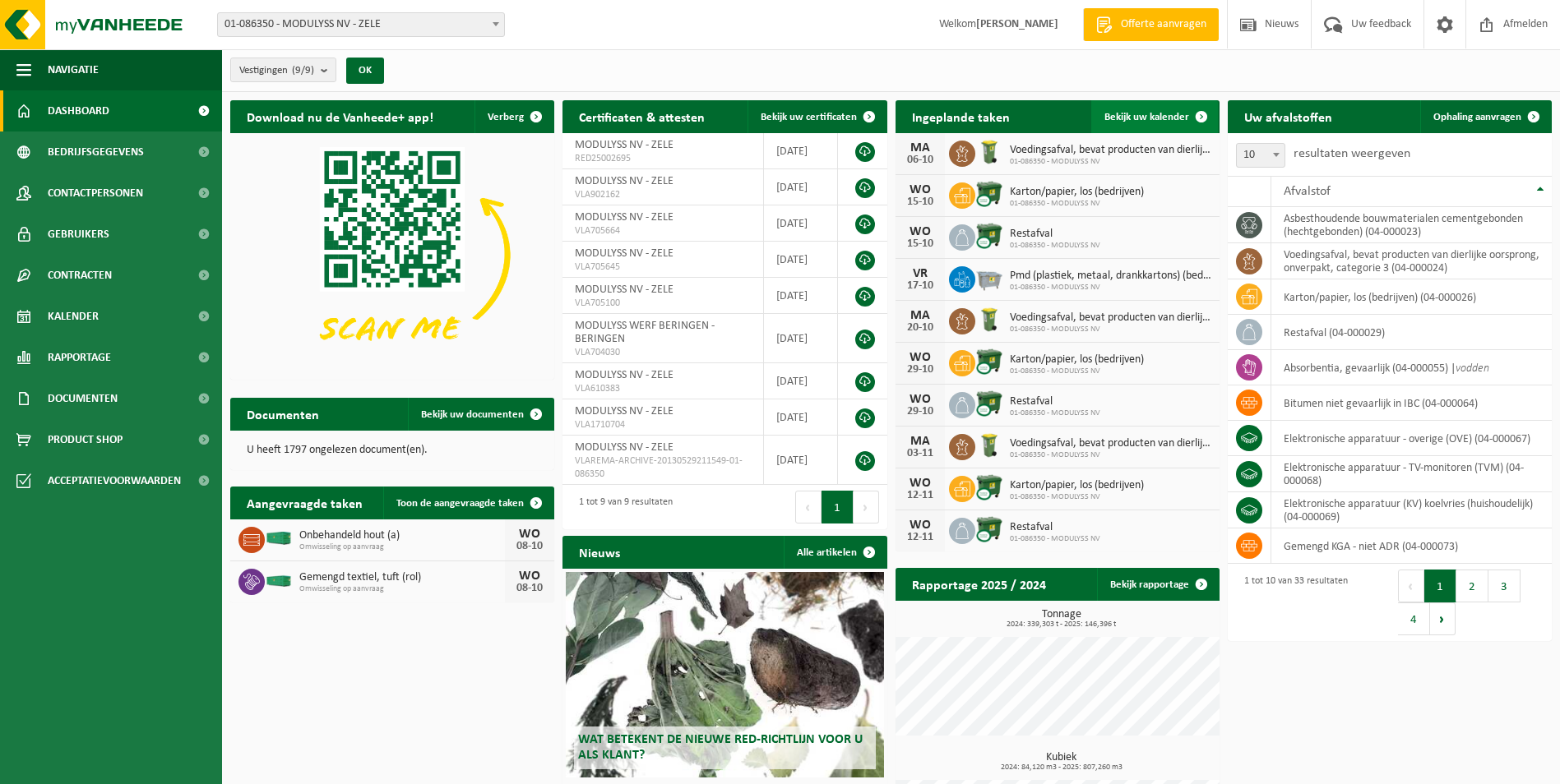
click at [1154, 111] on span "Bekijk uw kalender" at bounding box center [1147, 116] width 85 height 11
